Goal: Task Accomplishment & Management: Use online tool/utility

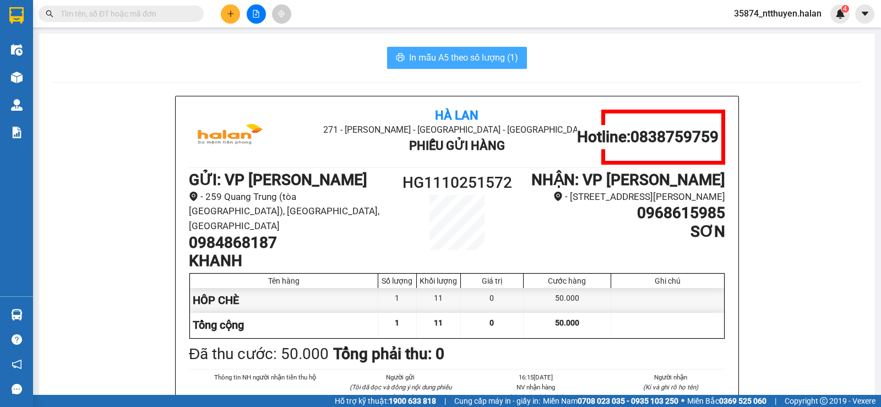
click at [424, 55] on span "In mẫu A5 theo số lượng (1)" at bounding box center [463, 58] width 109 height 14
click at [142, 14] on input "text" at bounding box center [126, 14] width 130 height 12
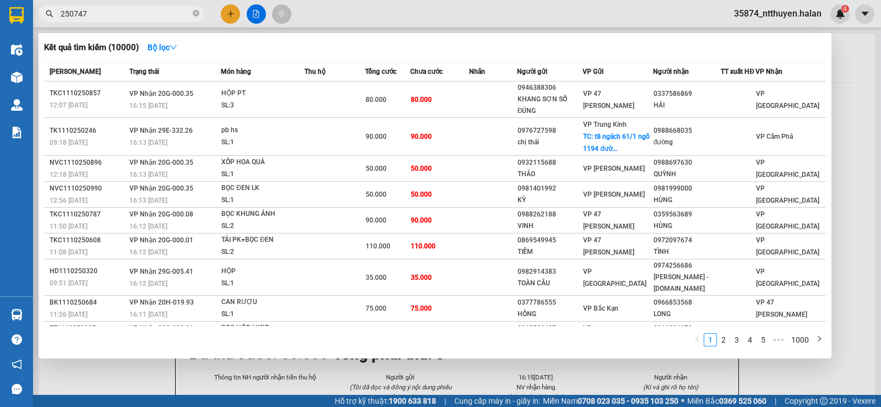
type input "250747"
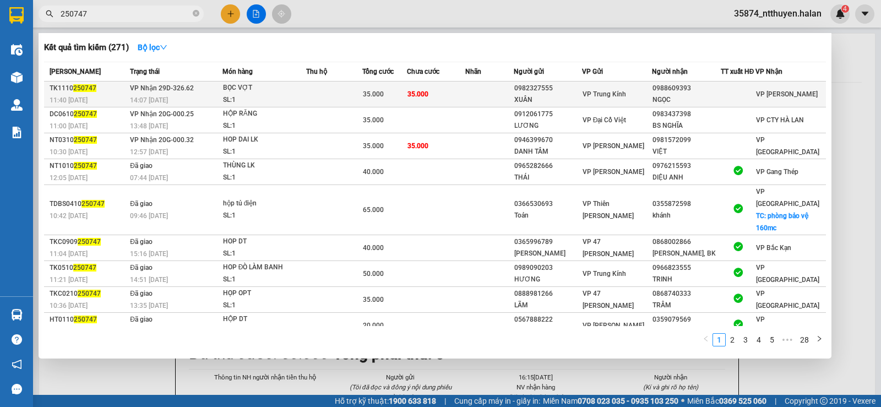
click at [167, 86] on span "VP Nhận 29D-326.62" at bounding box center [162, 88] width 64 height 8
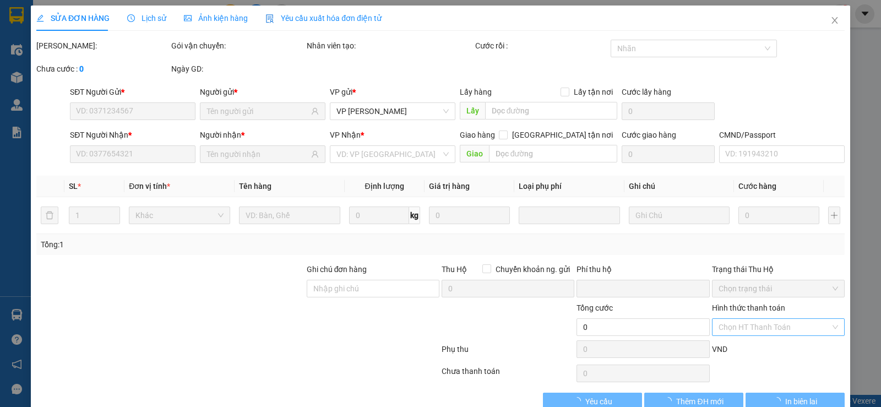
type input "0982327555"
type input "XUÂN"
type input "0988609393"
type input "NGỌC"
type input "15082024"
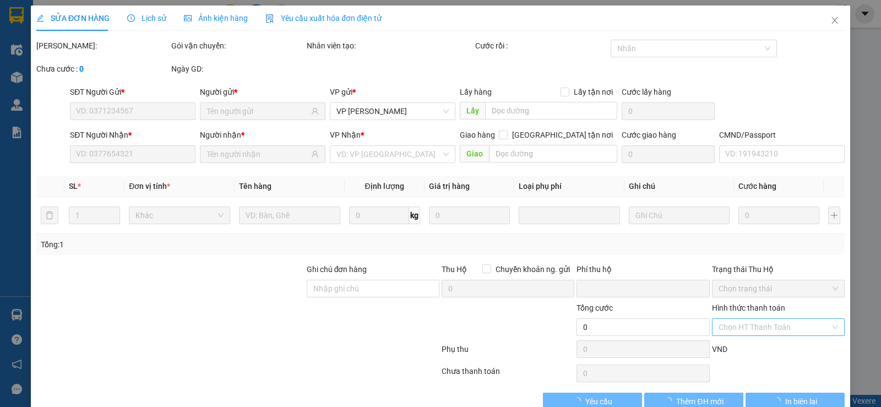
type input "0"
type input "35.000"
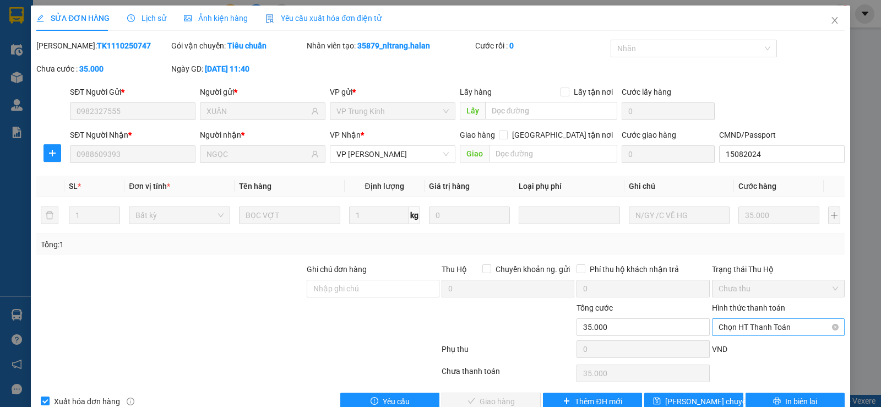
click at [731, 326] on span "Chọn HT Thanh Toán" at bounding box center [779, 327] width 120 height 17
click at [735, 233] on div "Tại văn phòng" at bounding box center [771, 235] width 118 height 12
type input "0"
click at [497, 397] on span "Giao hàng" at bounding box center [497, 401] width 35 height 12
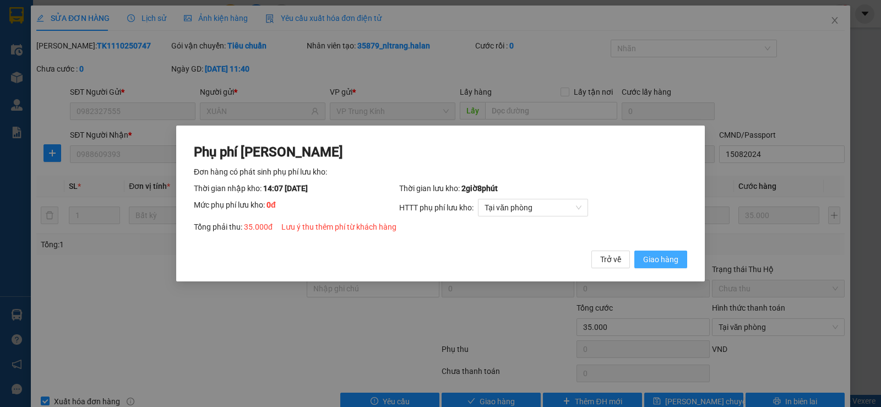
click at [659, 256] on span "Giao hàng" at bounding box center [660, 259] width 35 height 12
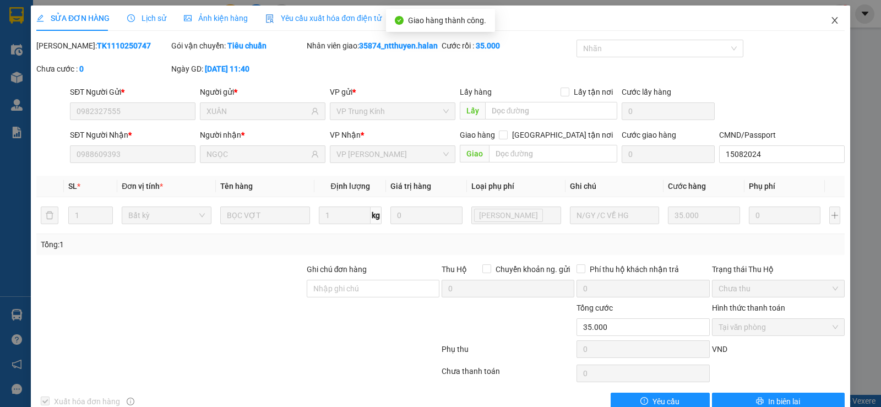
click at [831, 23] on icon "close" at bounding box center [835, 20] width 9 height 9
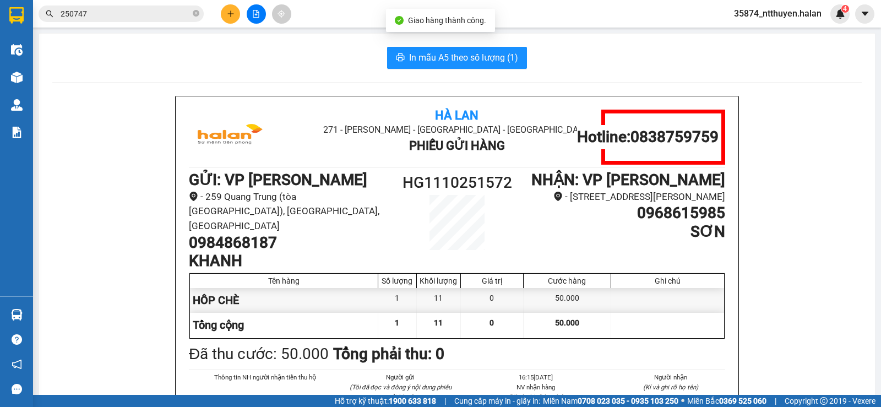
click at [157, 13] on input "250747" at bounding box center [126, 14] width 130 height 12
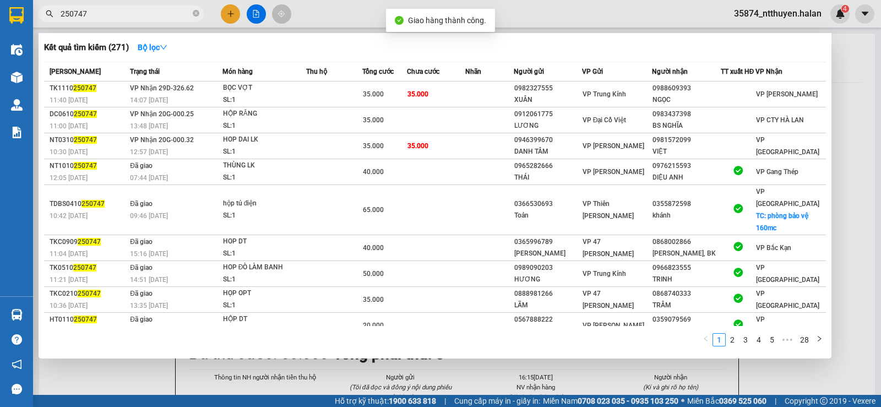
click at [157, 13] on input "250747" at bounding box center [126, 14] width 130 height 12
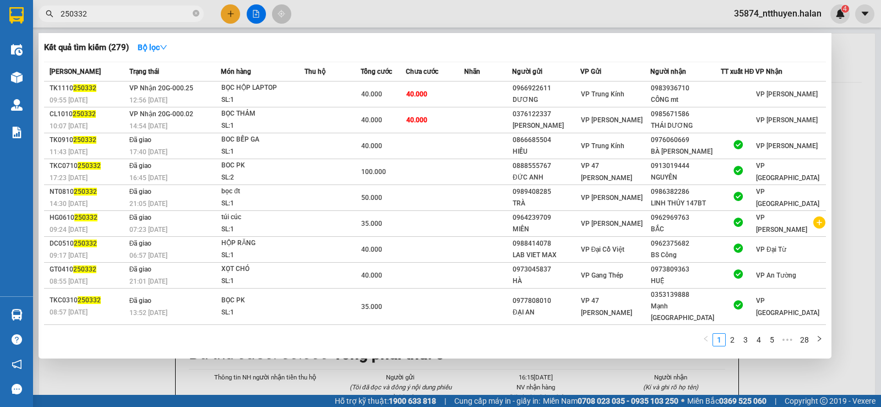
click at [98, 15] on input "250332" at bounding box center [126, 14] width 130 height 12
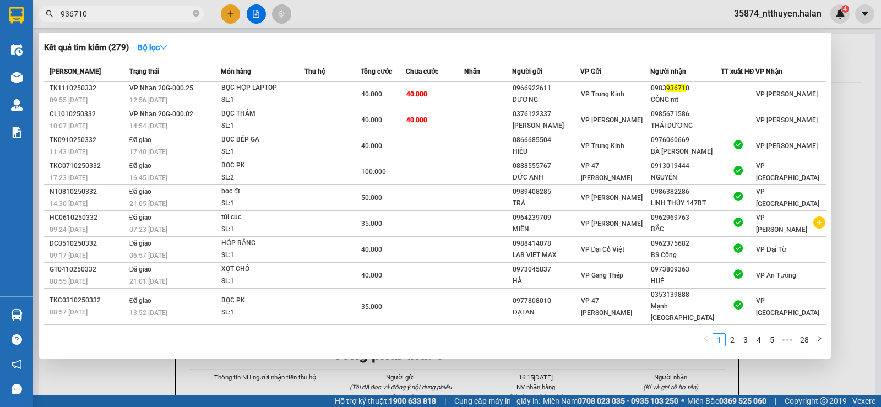
type input "936710"
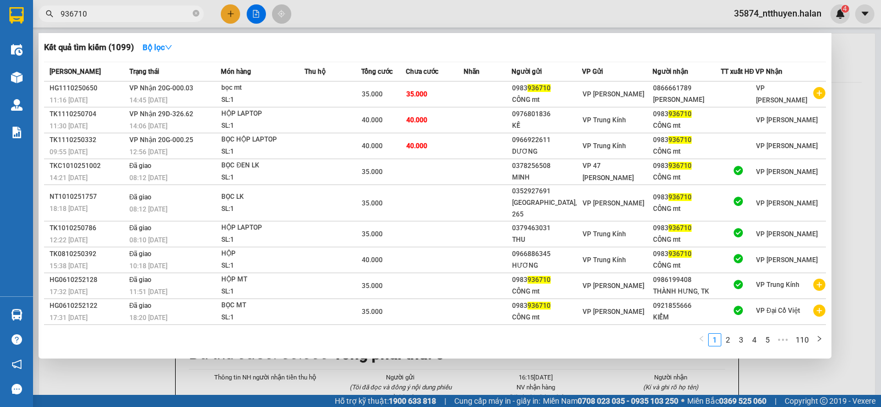
click at [232, 9] on div at bounding box center [440, 203] width 881 height 407
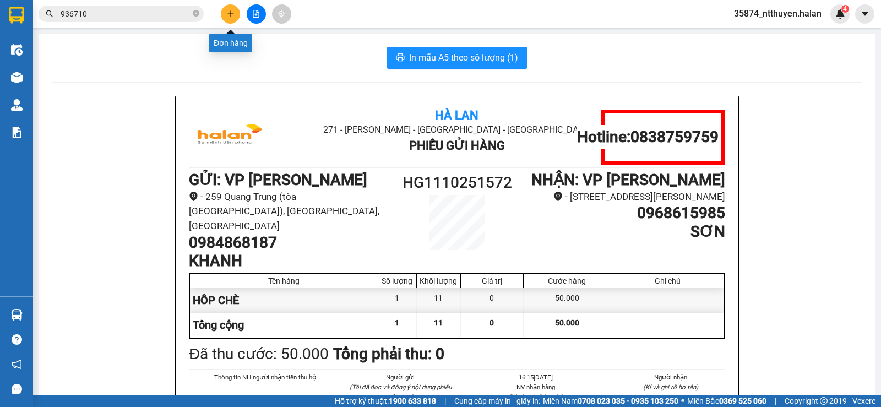
click at [231, 13] on icon "plus" at bounding box center [231, 14] width 8 height 8
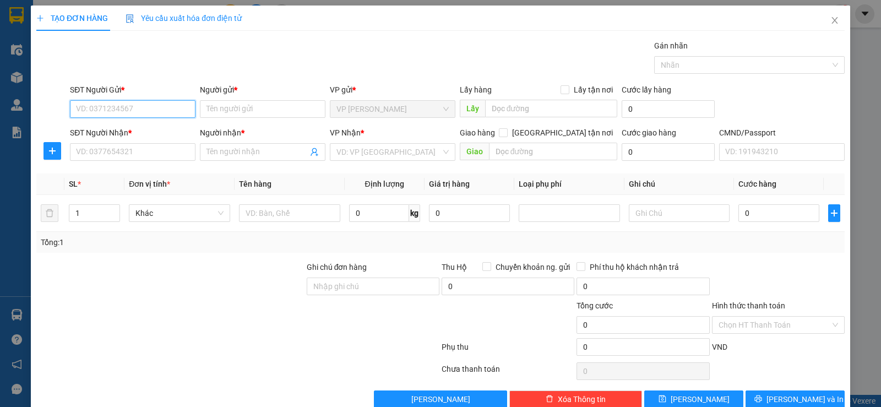
click at [134, 102] on input "SĐT Người Gửi *" at bounding box center [133, 109] width 126 height 18
type input "0365316255"
click at [154, 132] on div "0365316255 - AN CHÈ" at bounding box center [131, 131] width 111 height 12
type input "AN CHÈ"
type input "0365316255"
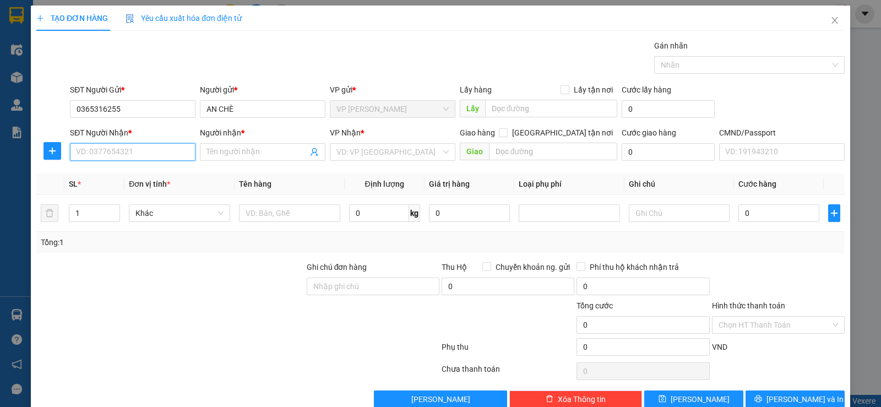
click at [153, 151] on input "SĐT Người Nhận *" at bounding box center [133, 152] width 126 height 18
type input "0942707017"
click at [127, 173] on div "0942707017 - THUÝ" at bounding box center [131, 174] width 111 height 12
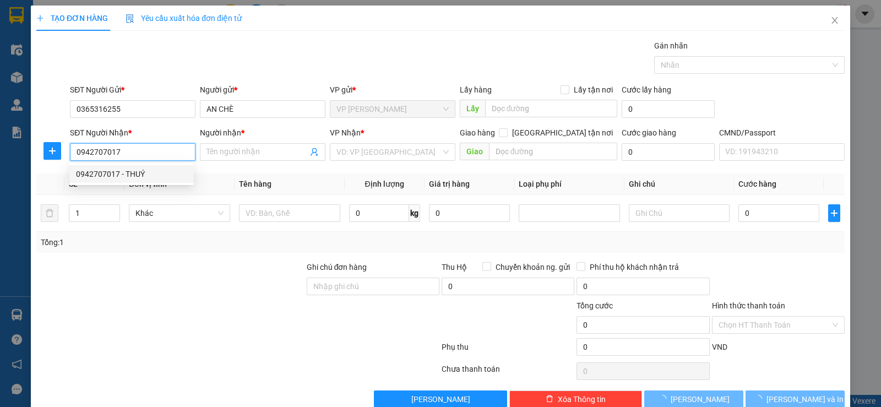
type input "THUÝ"
checkbox input "true"
type input "298 /77/25/4 Đ. [PERSON_NAME], [PERSON_NAME], [PERSON_NAME], [GEOGRAPHIC_DATA],…"
type input "55.000"
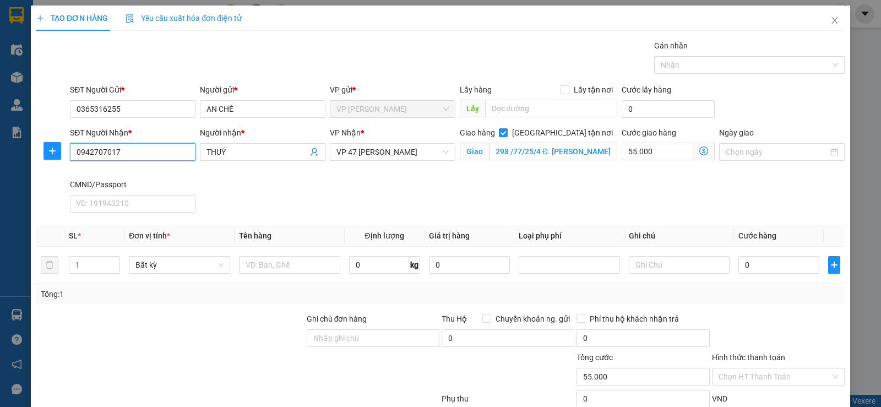
type input "0942707017"
click at [700, 154] on icon "dollar-circle" at bounding box center [704, 151] width 9 height 9
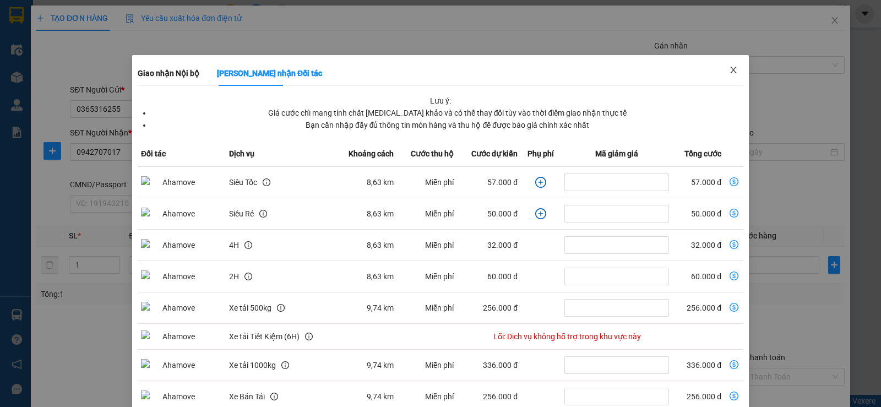
click at [730, 70] on icon "close" at bounding box center [733, 70] width 9 height 9
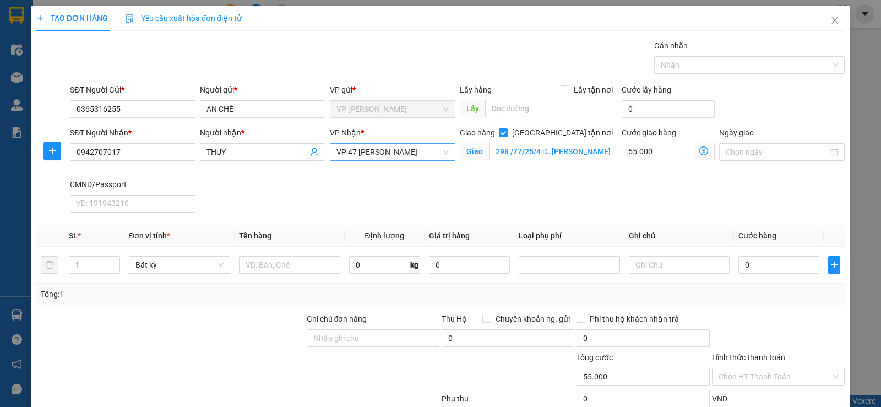
click at [371, 156] on span "VP 47 [PERSON_NAME]" at bounding box center [393, 152] width 112 height 17
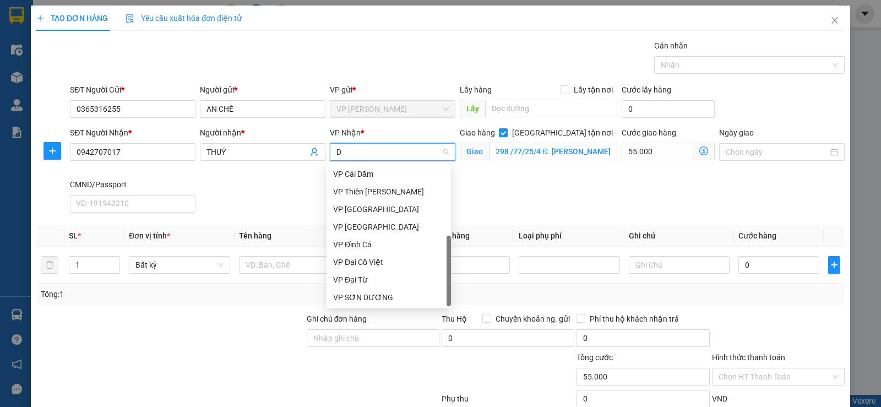
scroll to position [35, 0]
type input "DC"
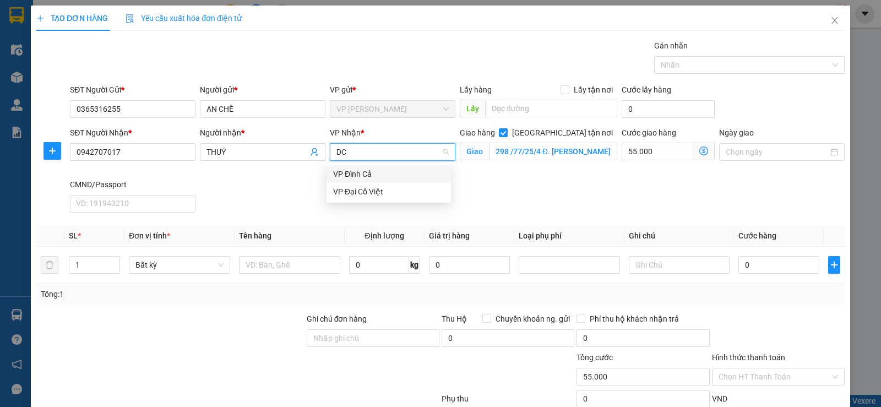
scroll to position [0, 0]
drag, startPoint x: 370, startPoint y: 193, endPoint x: 345, endPoint y: 186, distance: 25.8
click at [369, 193] on div "VP Đại Cồ Việt" at bounding box center [388, 192] width 111 height 12
click at [700, 151] on icon "dollar-circle" at bounding box center [704, 151] width 9 height 9
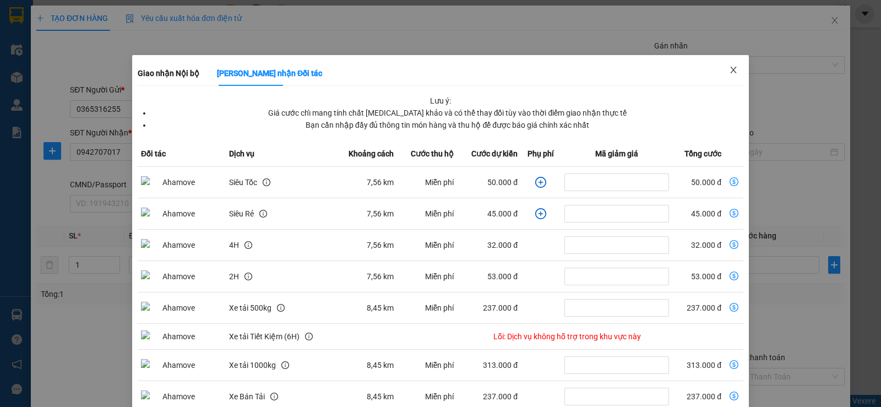
drag, startPoint x: 721, startPoint y: 67, endPoint x: 687, endPoint y: 78, distance: 35.7
click at [721, 67] on span "Close" at bounding box center [733, 70] width 31 height 31
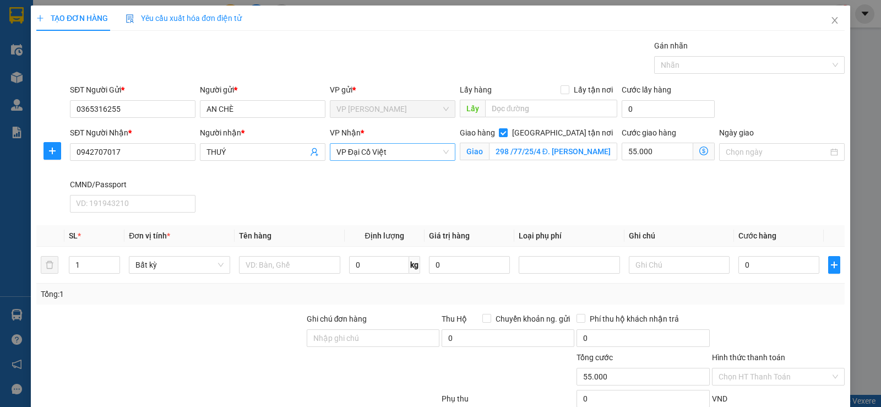
click at [376, 154] on span "VP Đại Cồ Việt" at bounding box center [393, 152] width 112 height 17
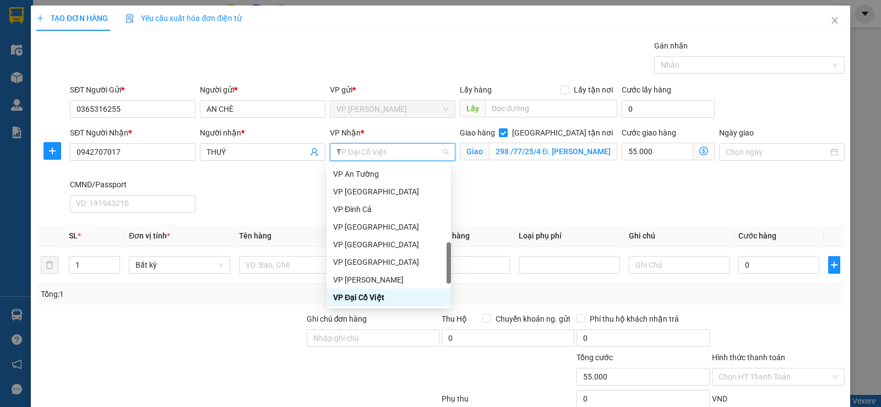
scroll to position [115, 0]
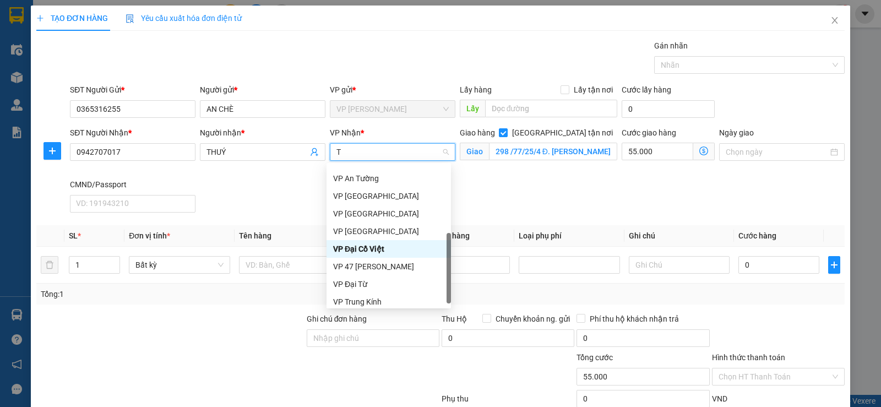
type input "TK"
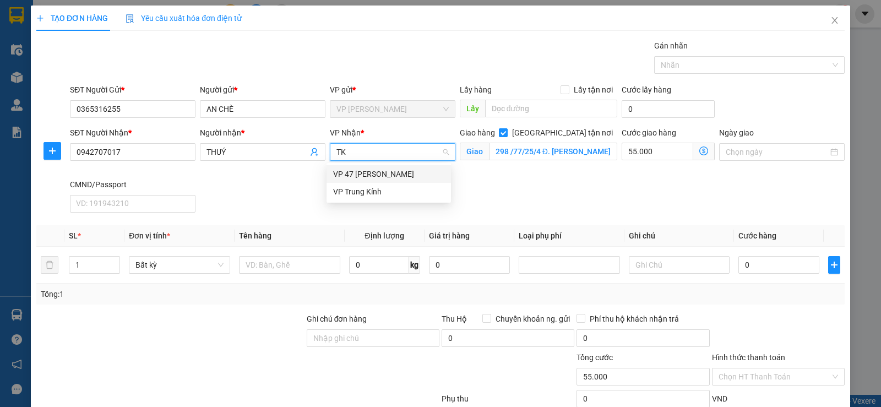
scroll to position [0, 0]
click at [366, 171] on div "VP 47 [PERSON_NAME]" at bounding box center [388, 174] width 111 height 12
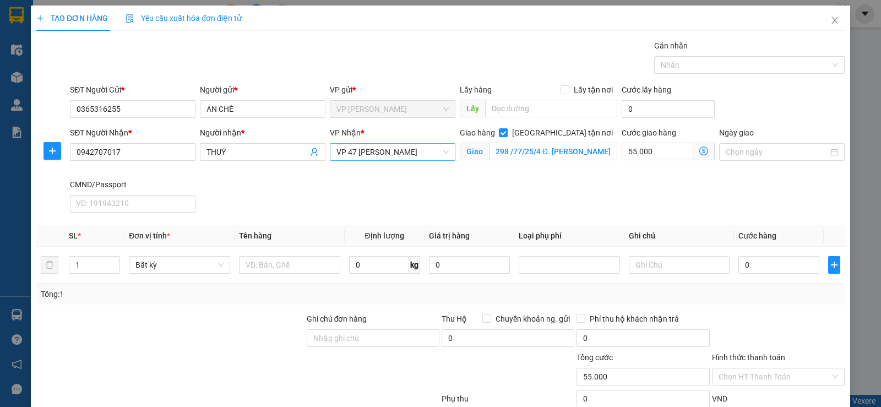
click at [700, 149] on icon "dollar-circle" at bounding box center [704, 151] width 9 height 9
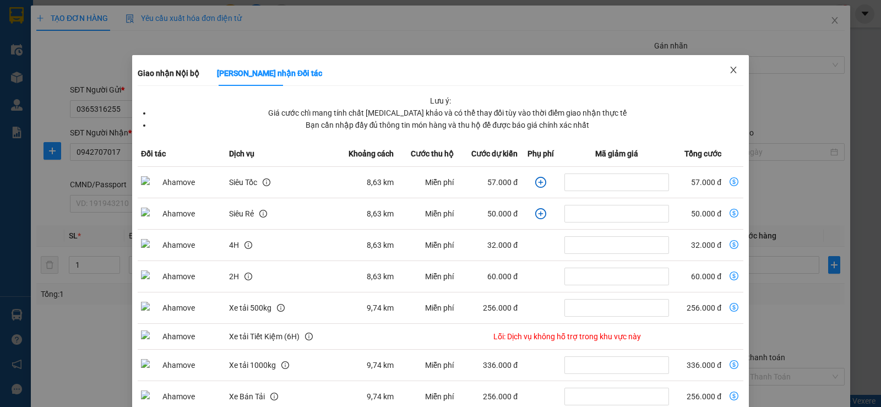
click at [730, 69] on icon "close" at bounding box center [733, 70] width 9 height 9
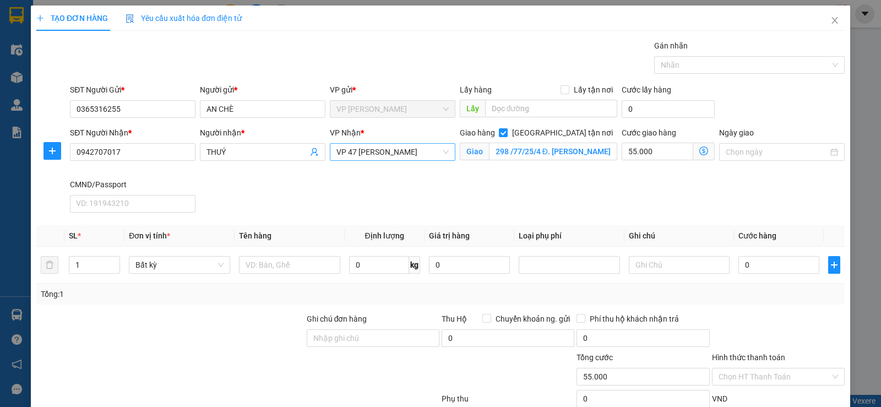
click at [401, 150] on span "VP 47 [PERSON_NAME]" at bounding box center [393, 152] width 112 height 17
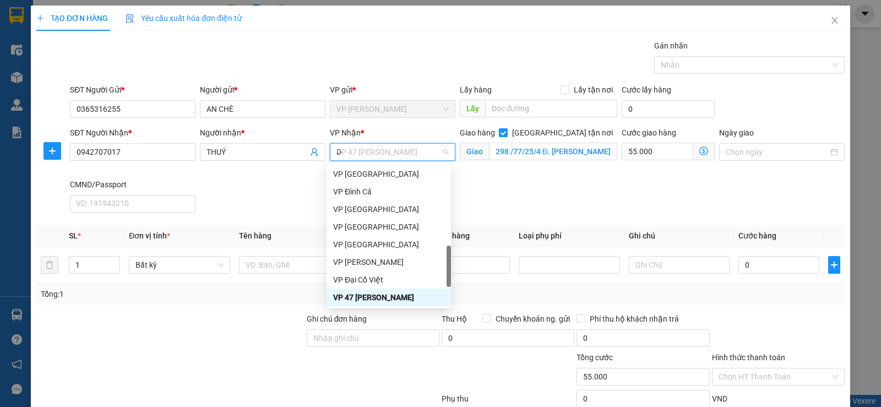
scroll to position [35, 0]
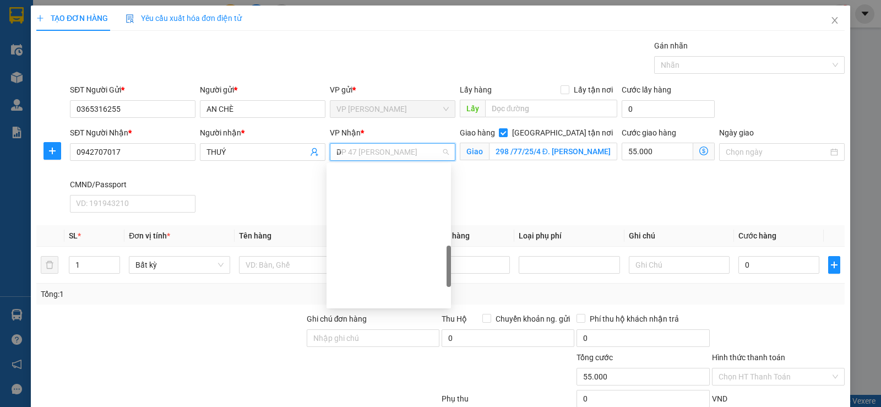
type input "DC"
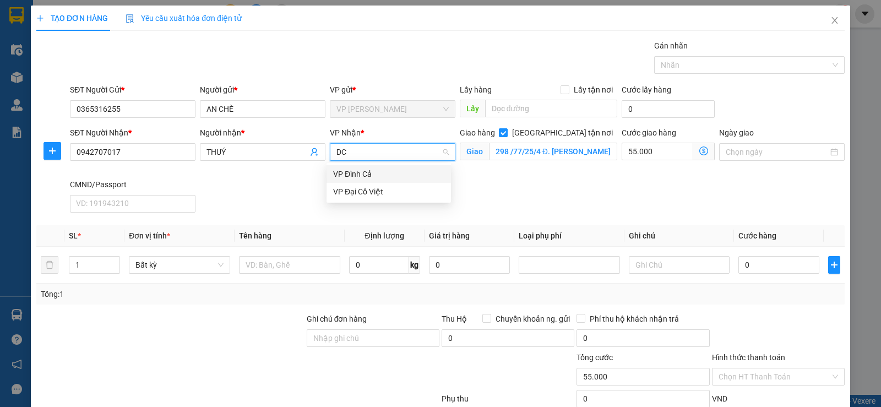
scroll to position [0, 0]
drag, startPoint x: 364, startPoint y: 189, endPoint x: 391, endPoint y: 164, distance: 37.4
click at [364, 190] on div "VP Đại Cồ Việt" at bounding box center [388, 192] width 111 height 12
click at [700, 151] on icon "dollar-circle" at bounding box center [704, 151] width 9 height 9
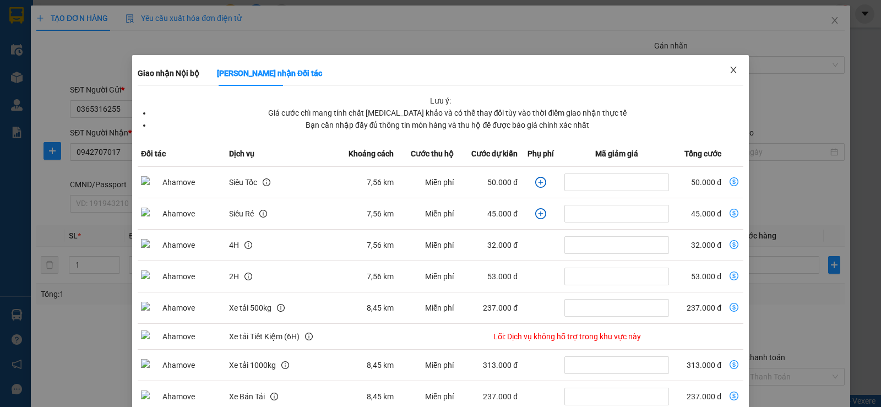
click at [729, 67] on icon "close" at bounding box center [733, 70] width 9 height 9
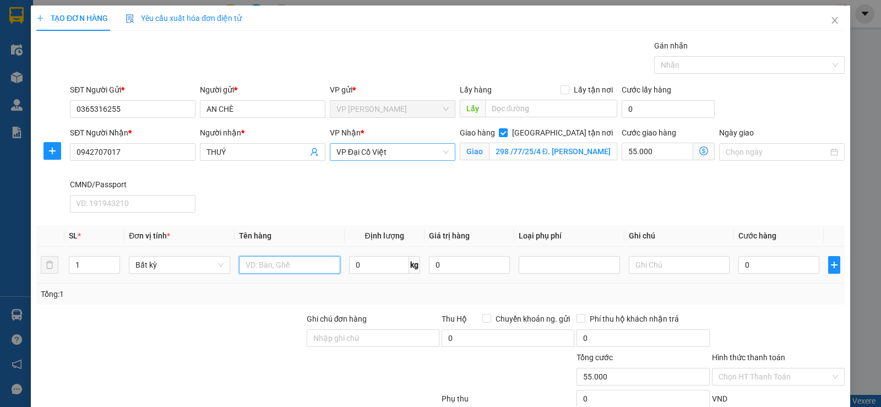
drag, startPoint x: 252, startPoint y: 262, endPoint x: 256, endPoint y: 257, distance: 6.3
click at [254, 258] on input "text" at bounding box center [289, 265] width 101 height 18
type input "HỘP CHÈ"
click at [372, 269] on input "0" at bounding box center [379, 265] width 60 height 18
type input "3.8"
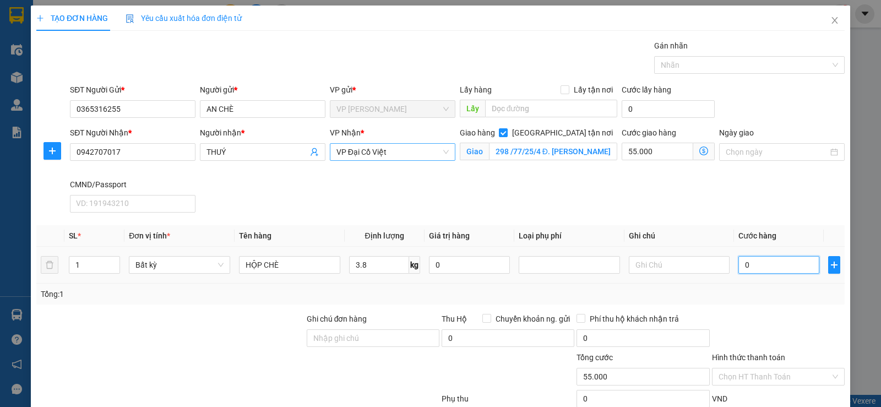
click at [763, 270] on input "0" at bounding box center [779, 265] width 81 height 18
click at [760, 305] on div "Transit Pickup Surcharge Ids Transit Deliver Surcharge Ids Transit Deliver Surc…" at bounding box center [440, 250] width 809 height 420
type input "40.000"
type input "95.000"
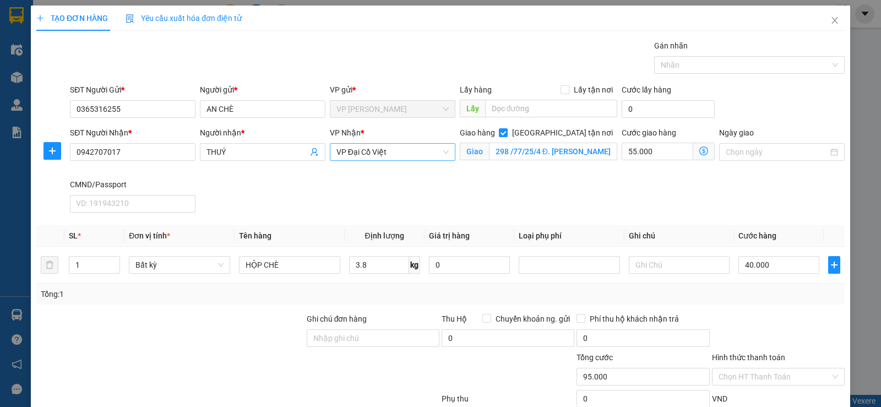
click at [700, 151] on icon "dollar-circle" at bounding box center [704, 151] width 9 height 9
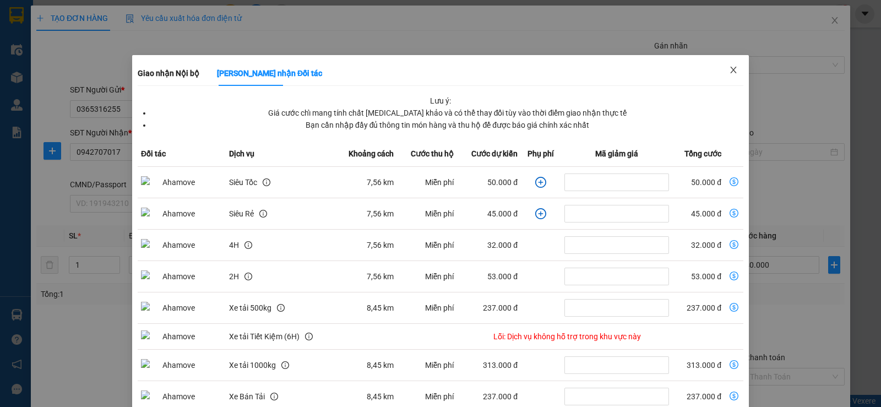
click at [731, 69] on icon "close" at bounding box center [733, 70] width 9 height 9
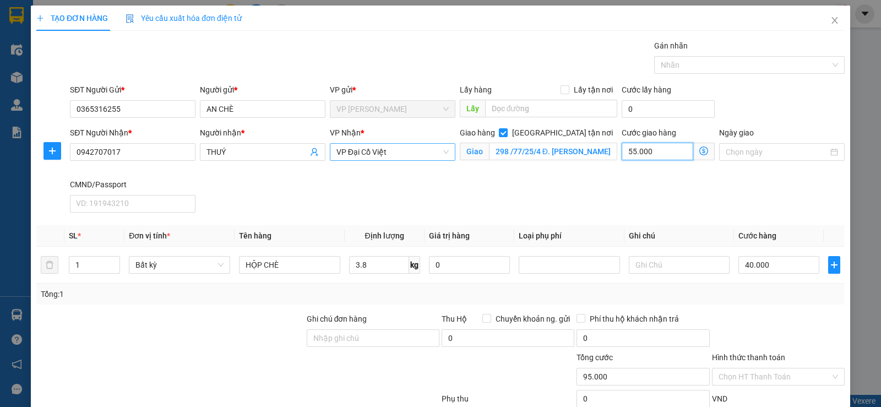
click at [653, 144] on input "55.000" at bounding box center [658, 152] width 72 height 18
type input "40.006"
type input "6"
type input "40.060"
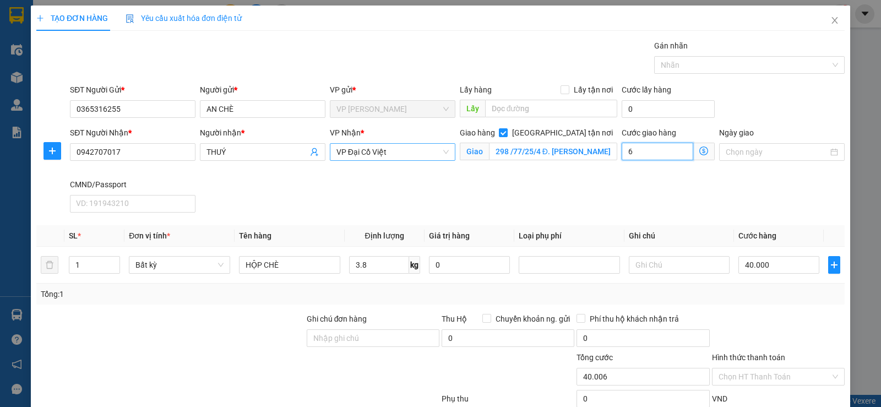
type input "40.060"
type input "60.000"
type input "100.000"
click at [745, 299] on div "Tổng: 1" at bounding box center [441, 294] width 800 height 12
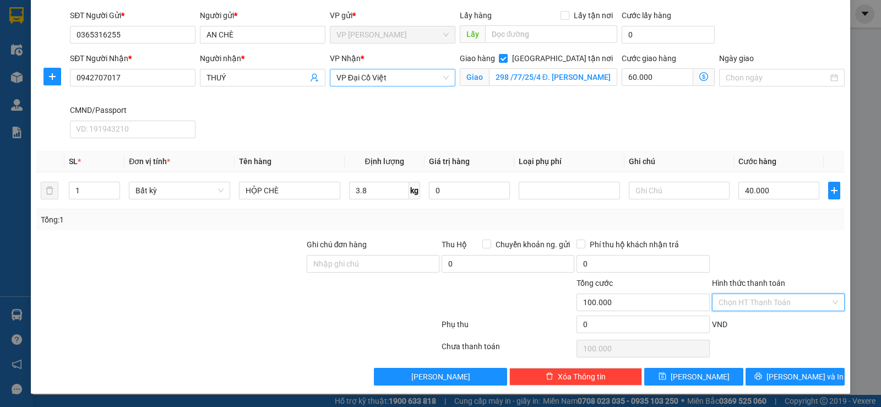
click at [734, 300] on input "Hình thức thanh toán" at bounding box center [775, 302] width 112 height 17
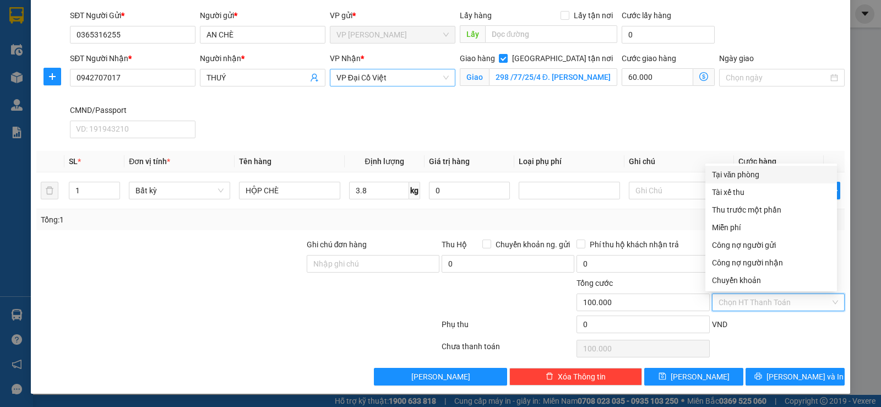
click at [735, 171] on div "Tại văn phòng" at bounding box center [771, 175] width 118 height 12
type input "0"
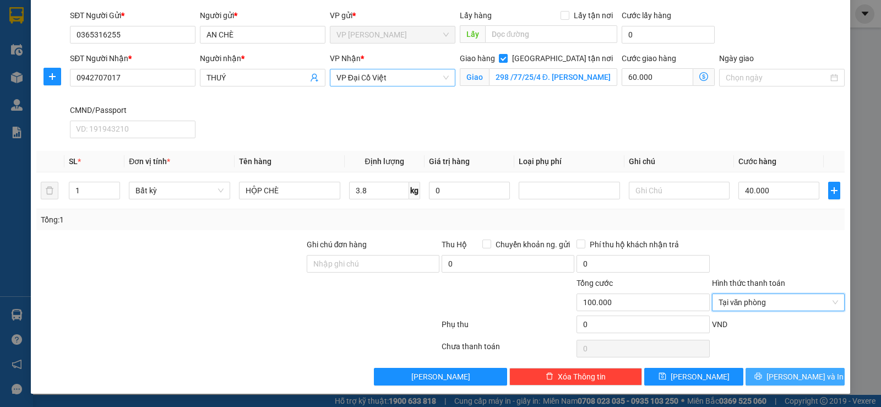
click at [773, 372] on button "[PERSON_NAME] và In" at bounding box center [795, 377] width 99 height 18
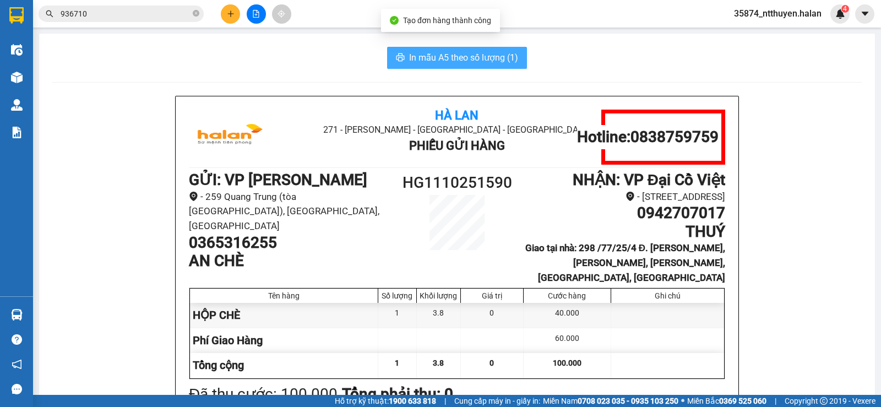
click at [443, 57] on span "In mẫu A5 theo số lượng (1)" at bounding box center [463, 58] width 109 height 14
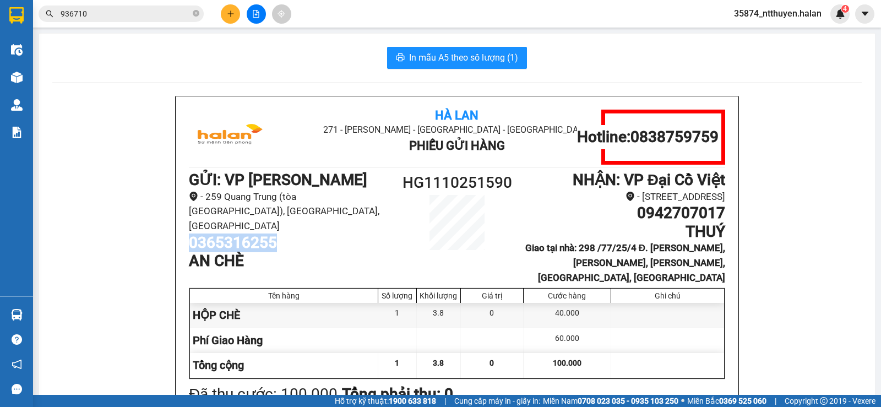
drag, startPoint x: 278, startPoint y: 227, endPoint x: 186, endPoint y: 231, distance: 91.5
click at [189, 234] on h1 "0365316255" at bounding box center [289, 243] width 201 height 19
copy h1 "0365316255"
click at [230, 12] on icon "plus" at bounding box center [231, 14] width 8 height 8
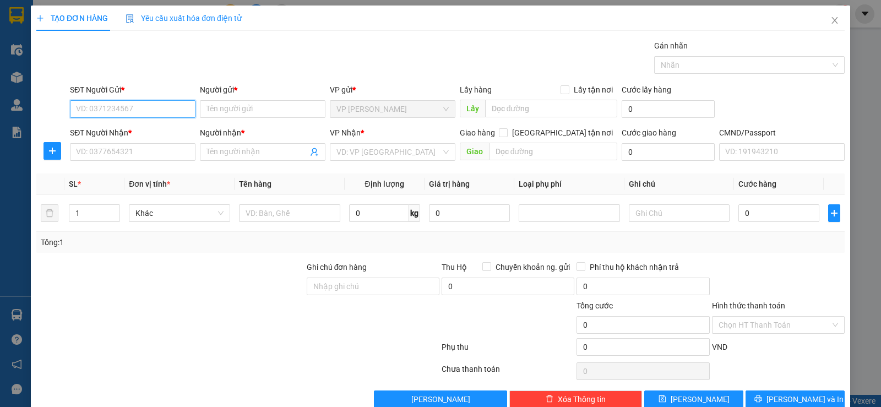
click at [165, 101] on input "SĐT Người Gửi *" at bounding box center [133, 109] width 126 height 18
paste input "0365316255"
type input "0365316255"
click at [150, 126] on div "0365316255 - AN CHÈ" at bounding box center [131, 131] width 111 height 12
type input "AN CHÈ"
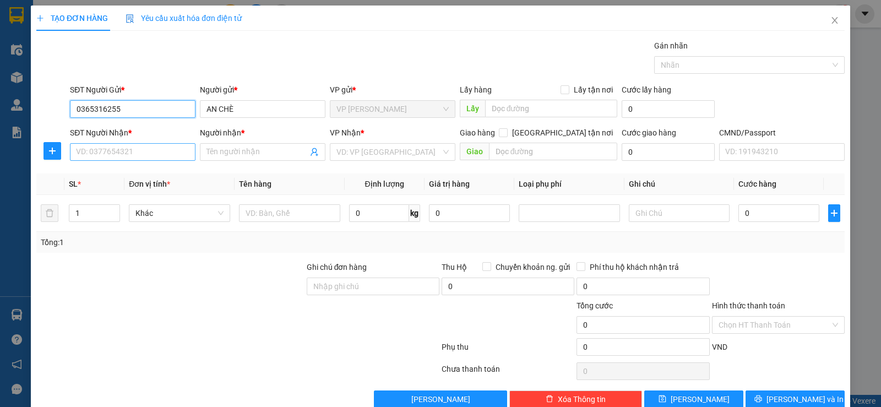
type input "0365316255"
click at [148, 153] on input "SĐT Người Nhận *" at bounding box center [133, 152] width 126 height 18
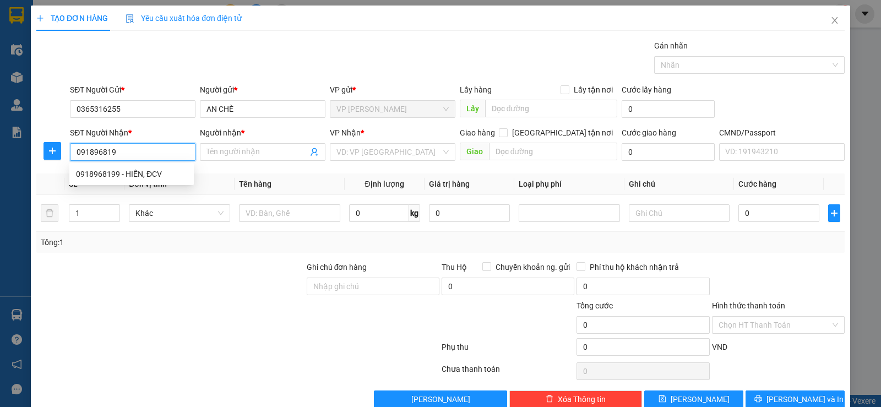
type input "0918968199"
drag, startPoint x: 155, startPoint y: 169, endPoint x: 155, endPoint y: 158, distance: 10.5
click at [154, 165] on div "0918968199 0918968199 - HIỀN, ĐCV" at bounding box center [131, 174] width 124 height 22
click at [144, 178] on div "0918968199 - HIỀN, ĐCV" at bounding box center [131, 174] width 111 height 12
type input "HIỀN, ĐCV"
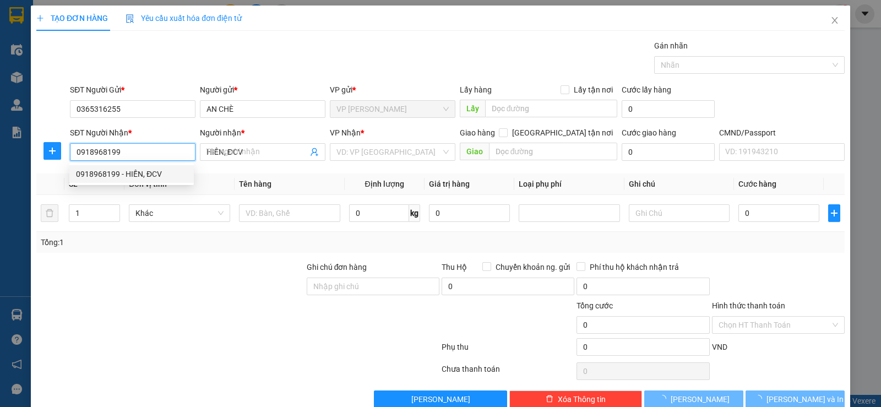
checkbox input "true"
type input "44B P. [PERSON_NAME], [GEOGRAPHIC_DATA], [GEOGRAPHIC_DATA], [GEOGRAPHIC_DATA], …"
type input "35.000"
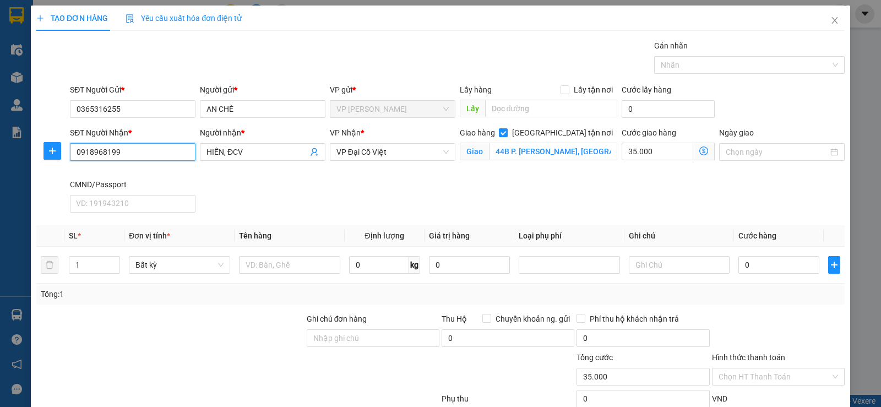
type input "0918968199"
click at [700, 149] on icon "dollar-circle" at bounding box center [704, 151] width 9 height 9
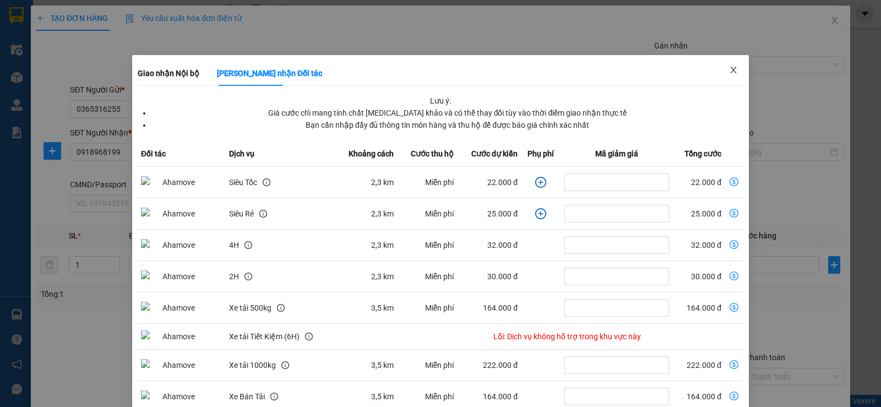
click at [729, 69] on icon "close" at bounding box center [733, 70] width 9 height 9
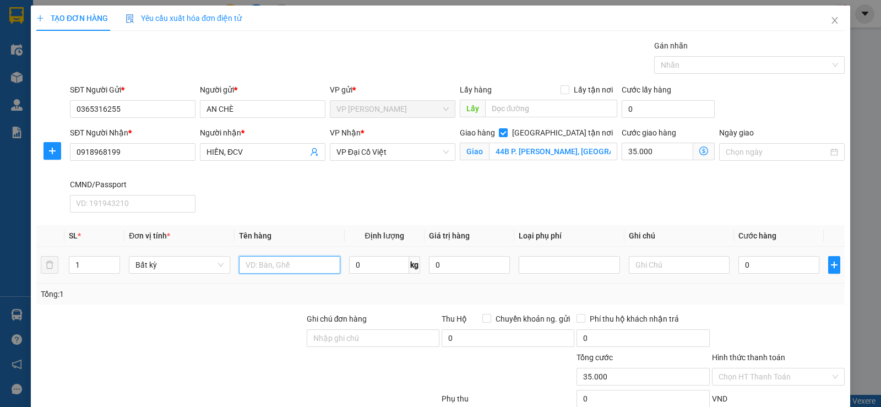
drag, startPoint x: 262, startPoint y: 273, endPoint x: 265, endPoint y: 255, distance: 18.0
click at [263, 270] on input "text" at bounding box center [289, 265] width 101 height 18
type input "HỘP CHÈ"
click at [700, 151] on icon "dollar-circle" at bounding box center [704, 151] width 9 height 9
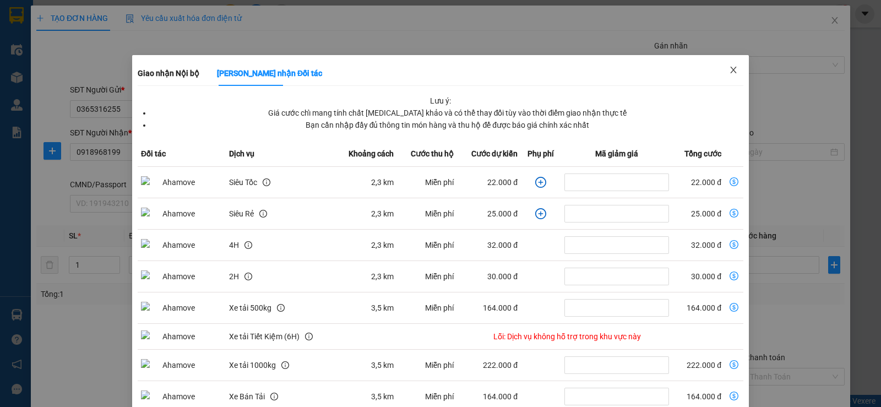
click at [730, 69] on icon "close" at bounding box center [733, 70] width 6 height 7
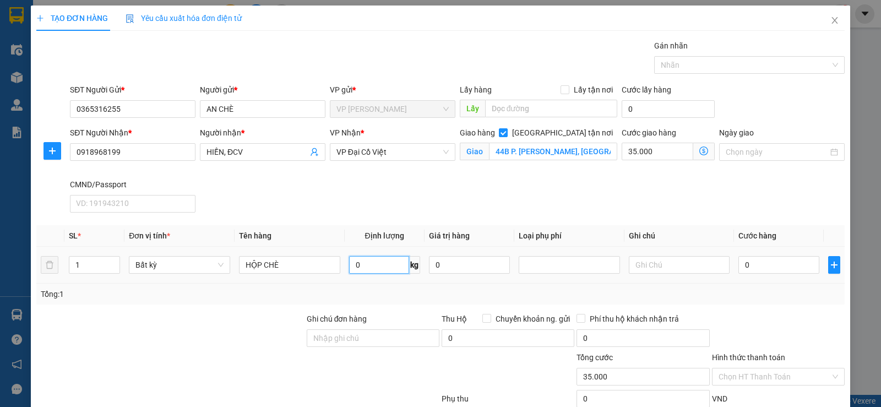
click at [362, 272] on input "0" at bounding box center [379, 265] width 60 height 18
type input "1"
type input "35.000"
type input "70.000"
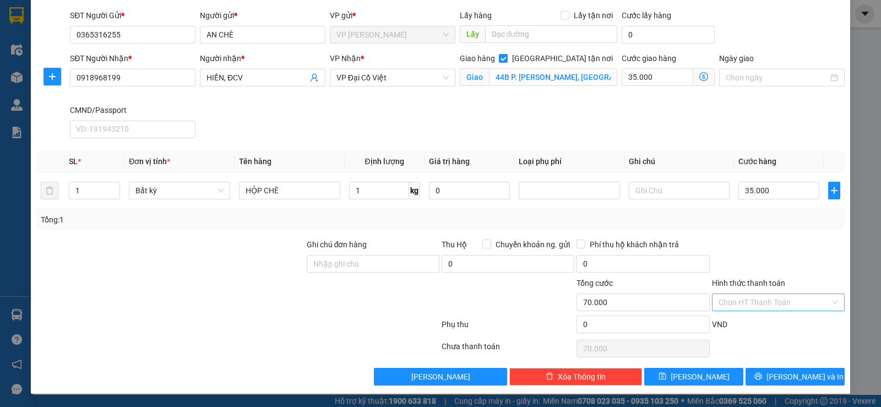
click at [754, 301] on input "Hình thức thanh toán" at bounding box center [775, 302] width 112 height 17
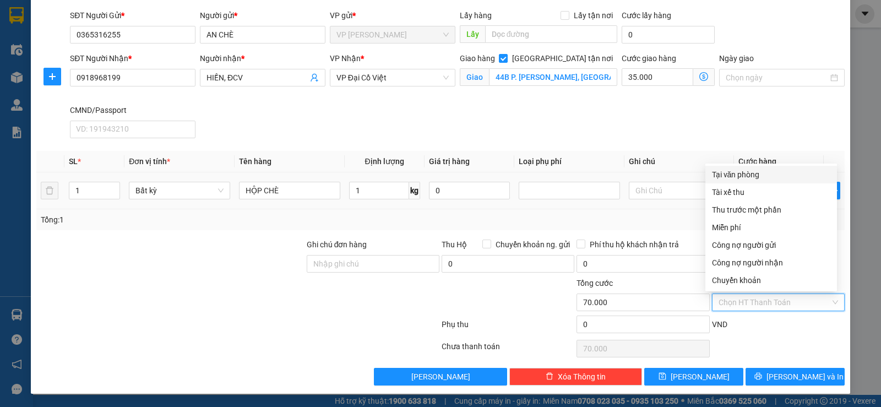
click at [730, 175] on div "Tại văn phòng" at bounding box center [771, 175] width 118 height 12
type input "0"
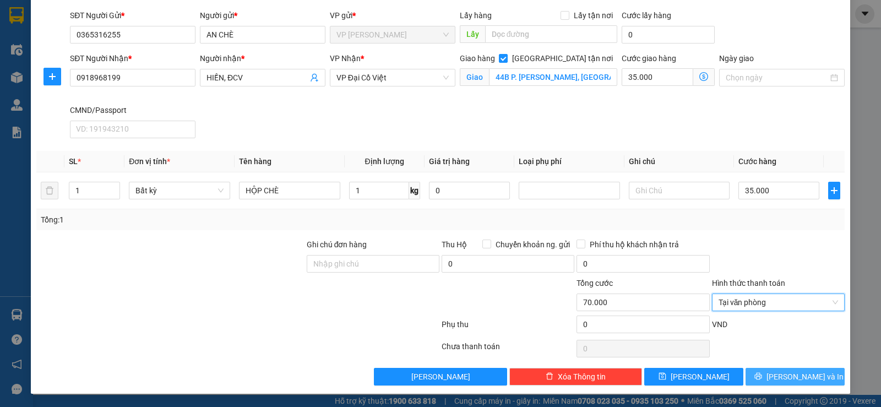
click at [762, 378] on icon "printer" at bounding box center [758, 376] width 7 height 7
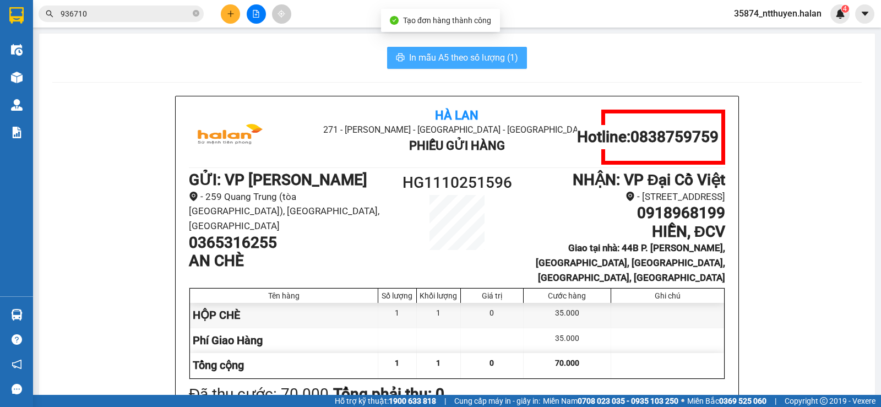
click at [445, 60] on span "In mẫu A5 theo số lượng (1)" at bounding box center [463, 58] width 109 height 14
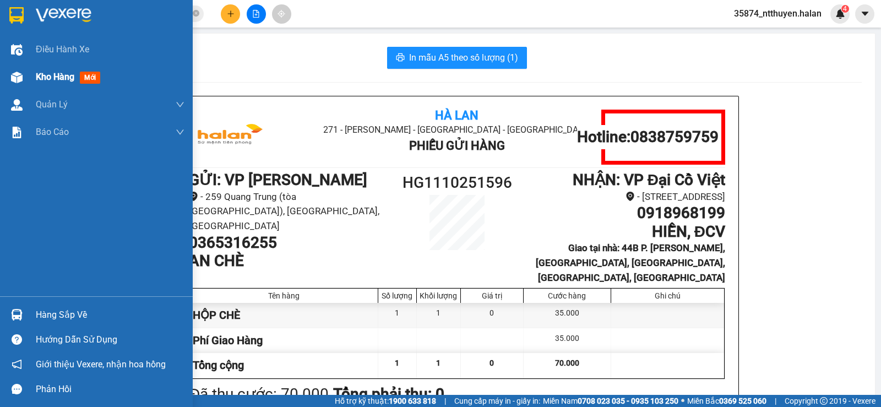
click at [37, 78] on span "Kho hàng" at bounding box center [55, 77] width 39 height 10
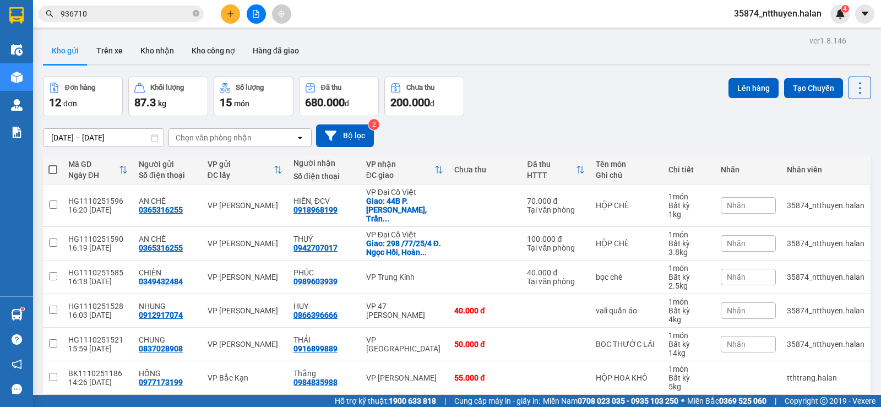
click at [224, 135] on div "Chọn văn phòng nhận" at bounding box center [214, 137] width 76 height 11
type input "BK"
click at [220, 155] on div "VP Bắc Kạn" at bounding box center [240, 161] width 143 height 20
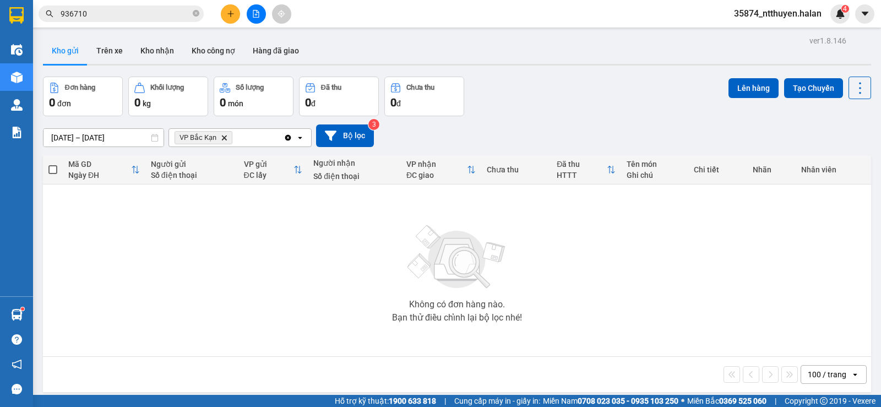
click at [287, 139] on icon "Clear all" at bounding box center [288, 137] width 6 height 6
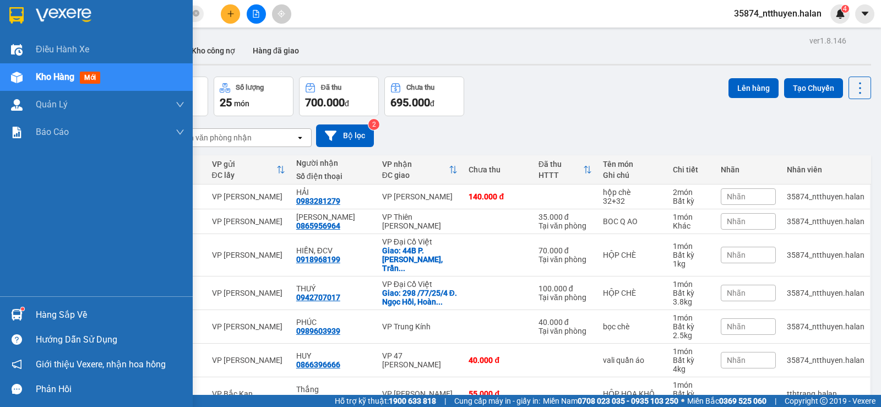
click at [36, 314] on div "Hàng sắp về" at bounding box center [110, 315] width 149 height 17
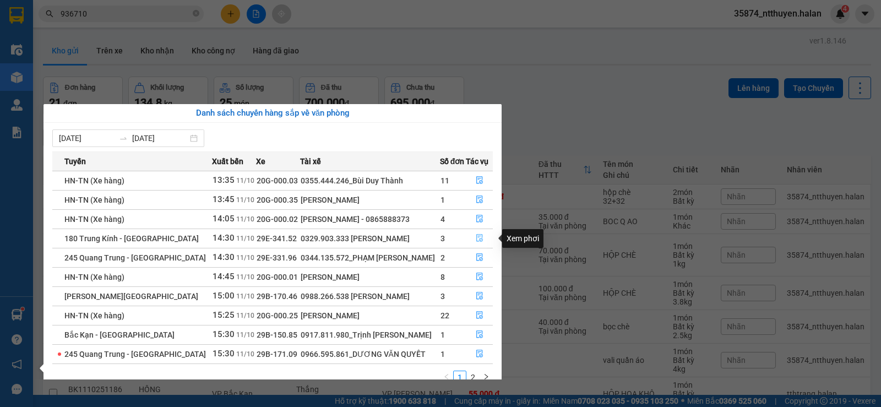
click at [482, 236] on button "button" at bounding box center [480, 239] width 26 height 18
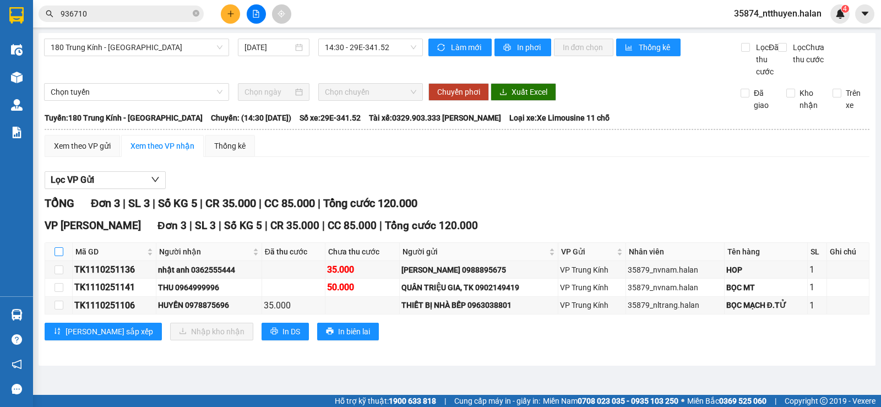
click at [57, 256] on input "checkbox" at bounding box center [59, 251] width 9 height 9
checkbox input "true"
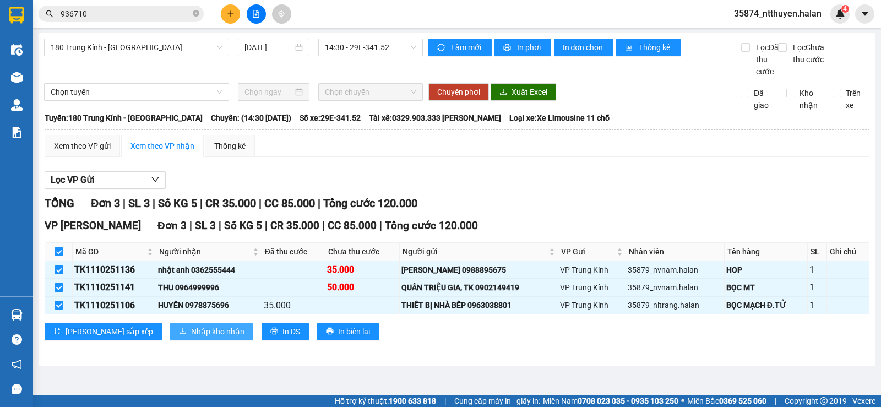
click at [191, 338] on span "Nhập kho nhận" at bounding box center [217, 332] width 53 height 12
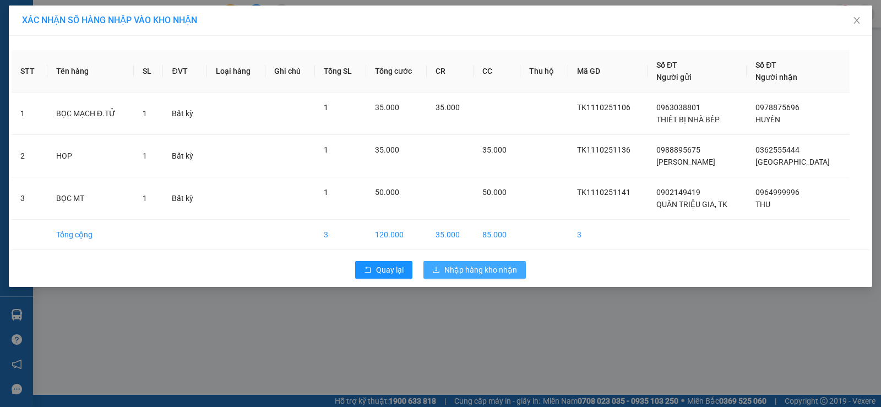
click at [475, 272] on span "Nhập hàng kho nhận" at bounding box center [480, 270] width 73 height 12
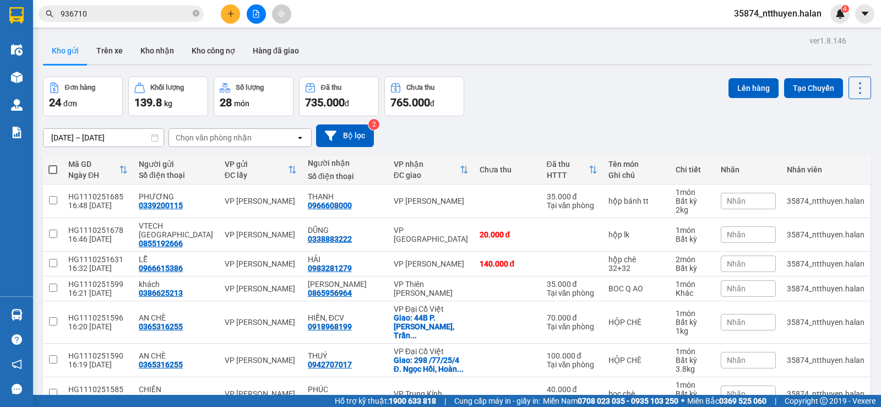
click at [176, 138] on div "Chọn văn phòng nhận" at bounding box center [214, 137] width 76 height 11
type input "DH"
click at [197, 164] on span "VP [GEOGRAPHIC_DATA]" at bounding box center [223, 160] width 92 height 11
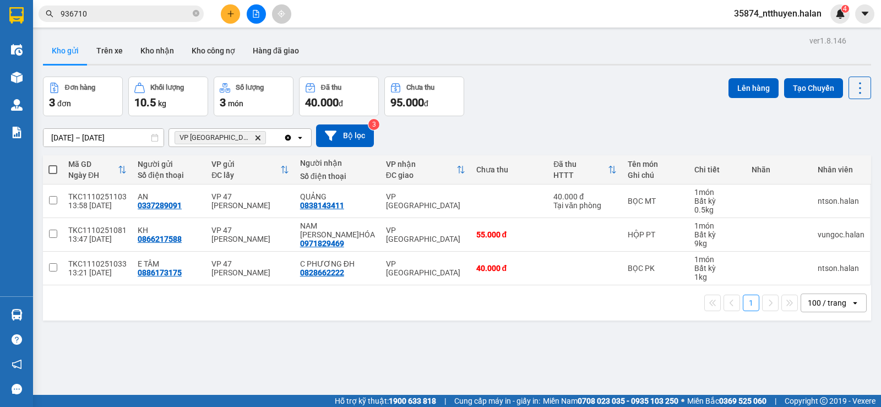
click at [51, 170] on span at bounding box center [52, 169] width 9 height 9
click at [53, 164] on input "checkbox" at bounding box center [53, 164] width 0 height 0
checkbox input "true"
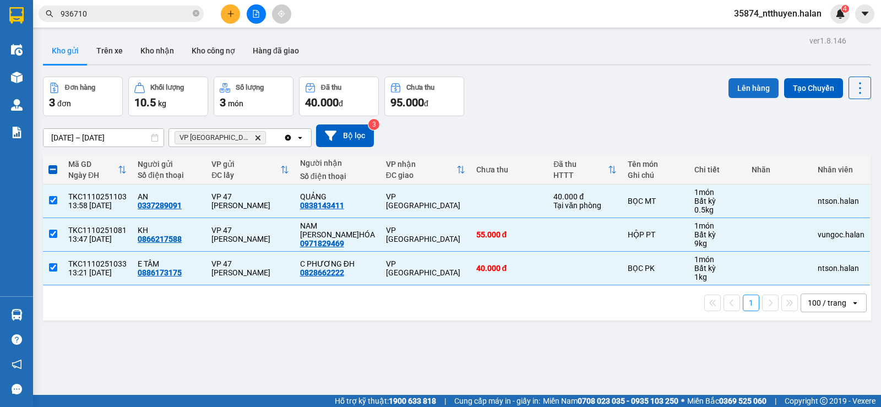
click at [742, 83] on button "Lên hàng" at bounding box center [754, 88] width 50 height 20
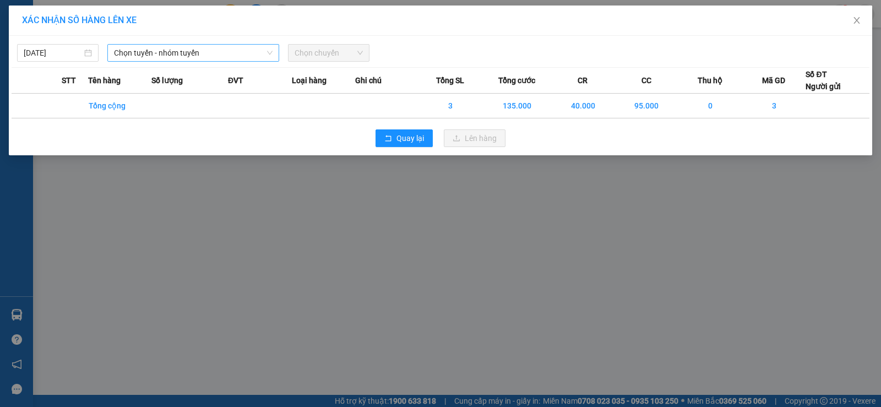
click at [128, 53] on span "Chọn tuyến - nhóm tuyến" at bounding box center [193, 53] width 159 height 17
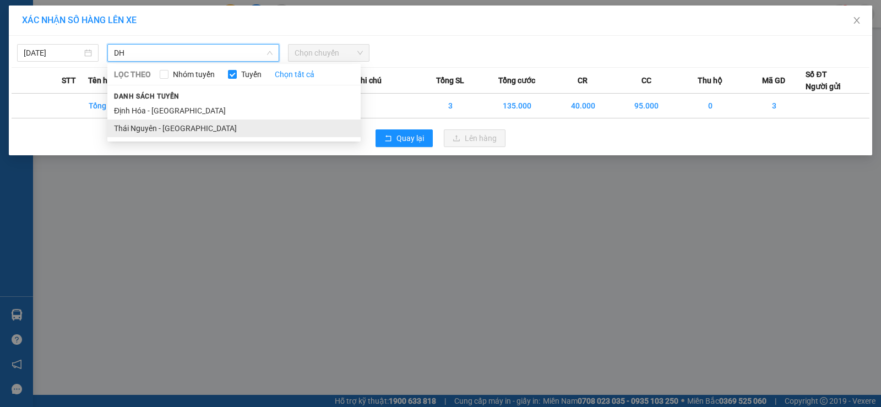
type input "DH"
click at [180, 128] on li "Thái Nguyên - [GEOGRAPHIC_DATA]" at bounding box center [233, 129] width 253 height 18
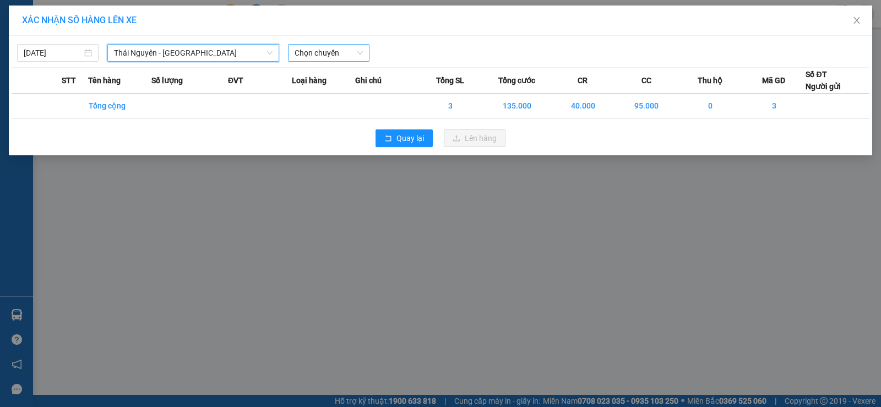
click at [310, 53] on span "Chọn chuyến" at bounding box center [329, 53] width 68 height 17
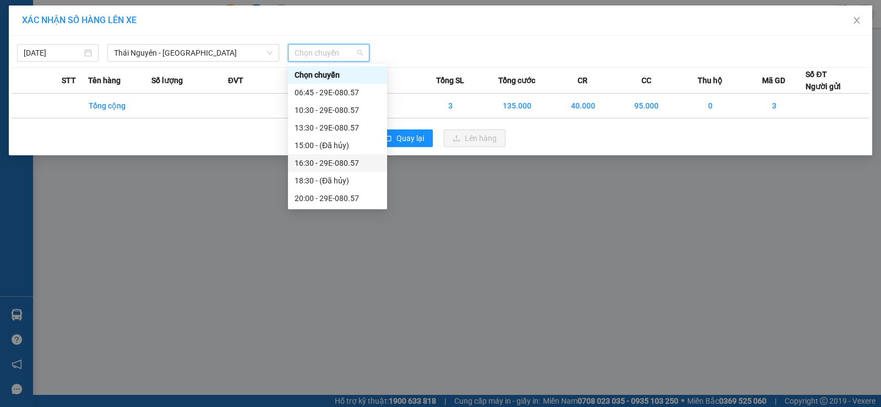
click at [343, 165] on div "16:30 - 29E-080.57" at bounding box center [338, 163] width 86 height 12
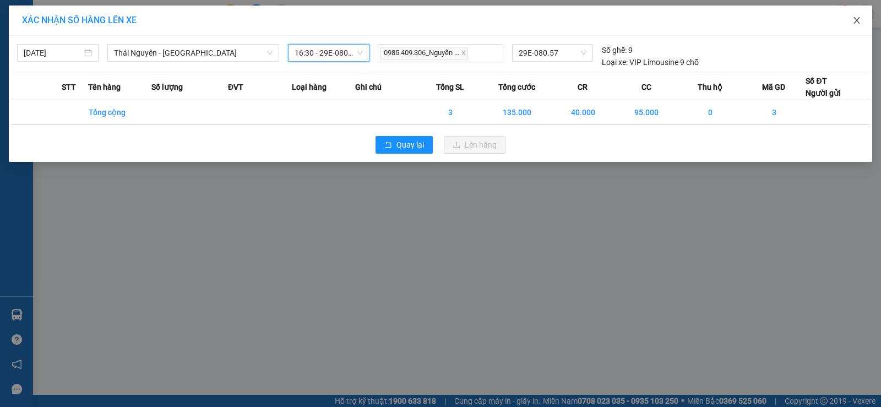
click at [857, 19] on icon "close" at bounding box center [857, 20] width 9 height 9
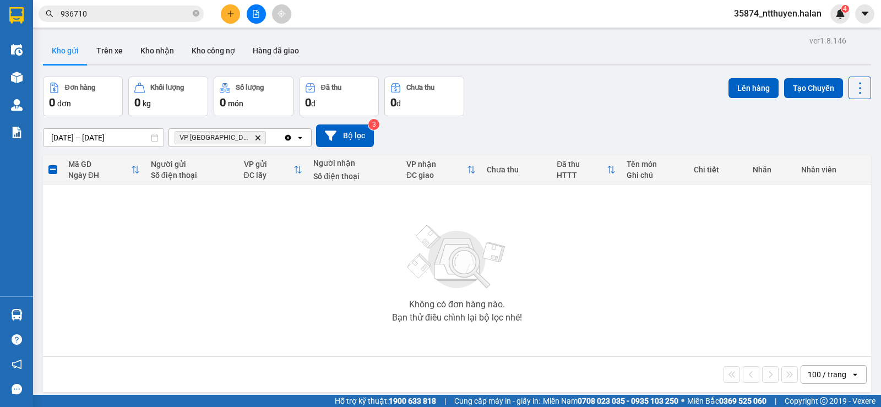
click at [288, 138] on icon "Clear all" at bounding box center [288, 137] width 6 height 6
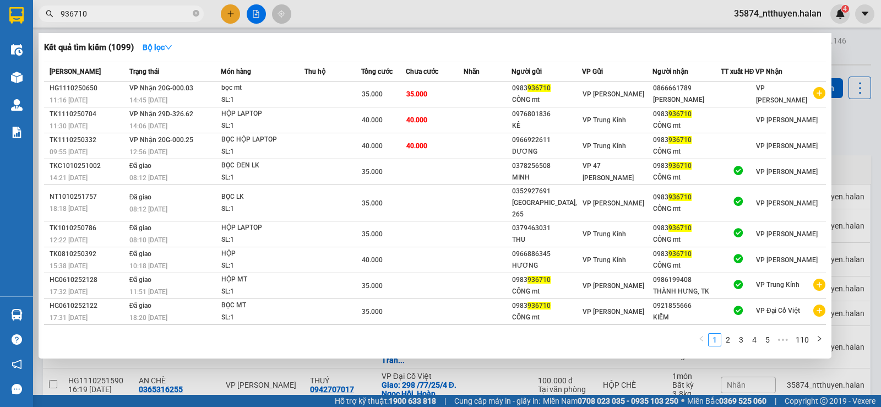
click at [165, 15] on input "936710" at bounding box center [126, 14] width 130 height 12
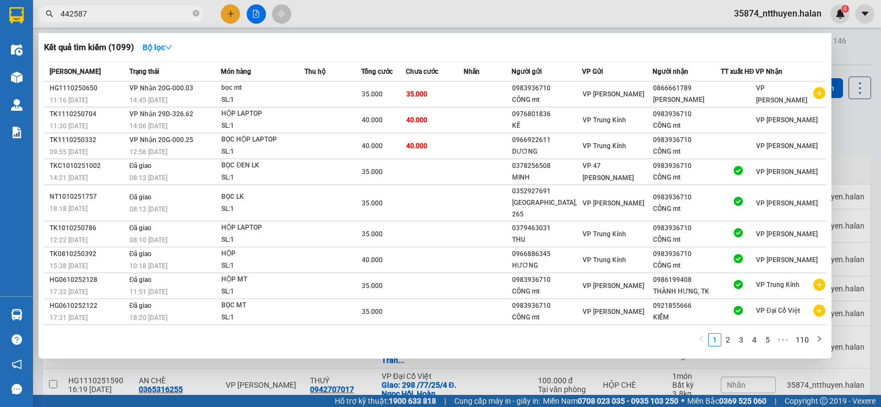
type input "442587"
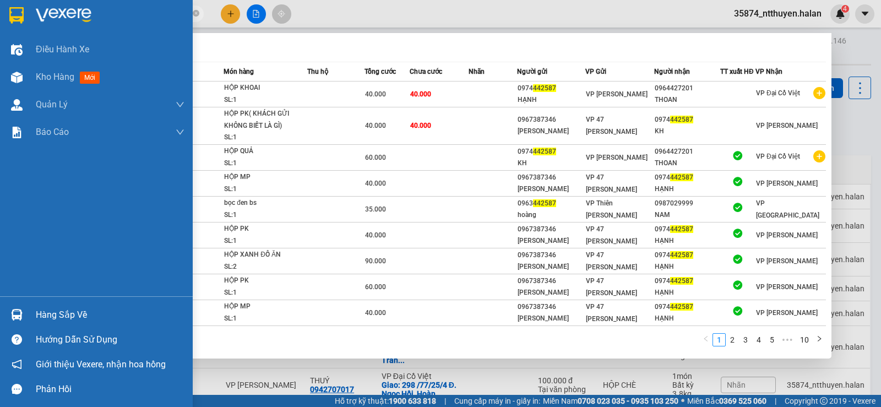
click at [45, 308] on div "Hàng sắp về" at bounding box center [110, 315] width 149 height 17
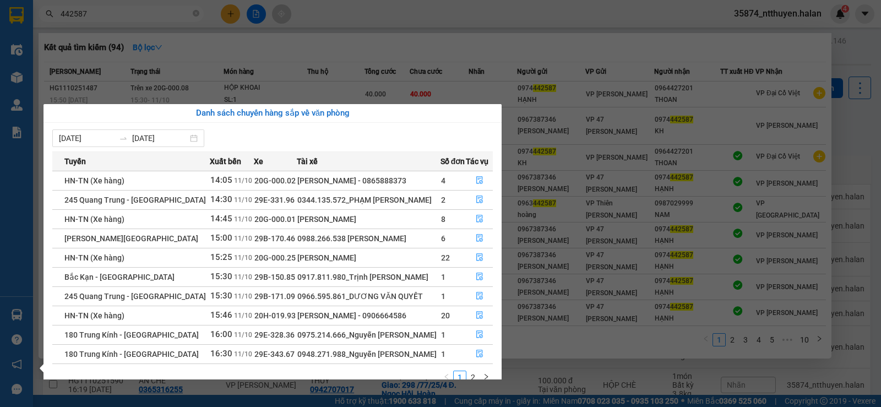
click at [100, 9] on section "Kết quả tìm kiếm ( 94 ) Bộ lọc Mã ĐH Trạng thái Món hàng Thu hộ Tổng cước Chưa …" at bounding box center [440, 203] width 881 height 407
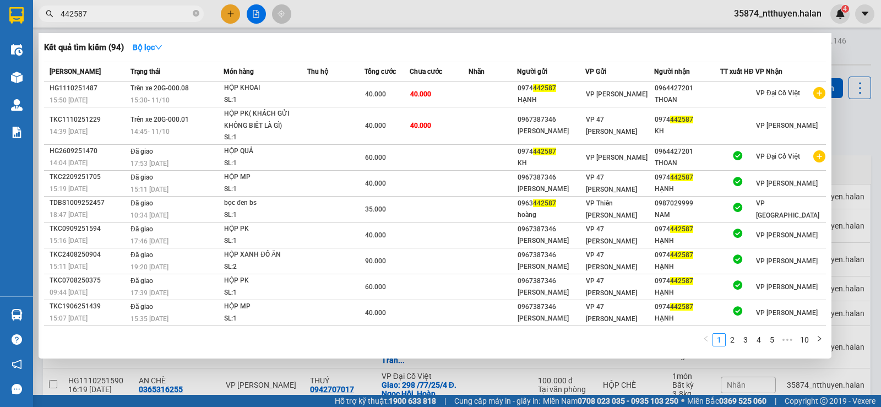
click at [840, 121] on div at bounding box center [440, 203] width 881 height 407
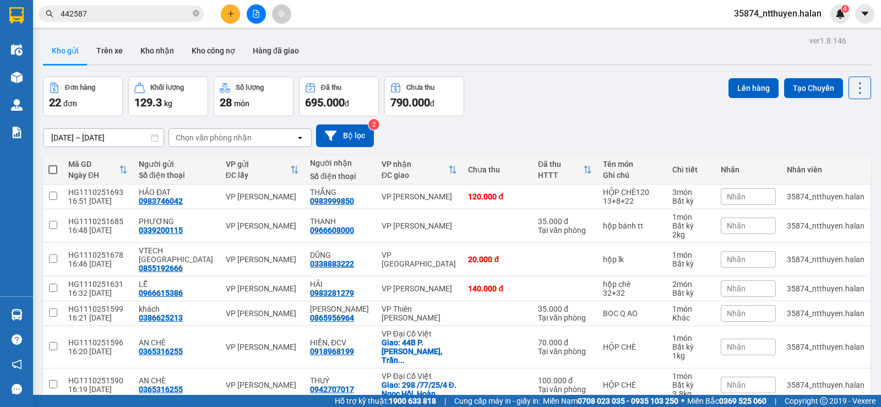
click at [213, 138] on div "Chọn văn phòng nhận" at bounding box center [214, 137] width 76 height 11
type input "BK"
click at [214, 162] on span "VP Bắc Kạn" at bounding box center [198, 160] width 43 height 11
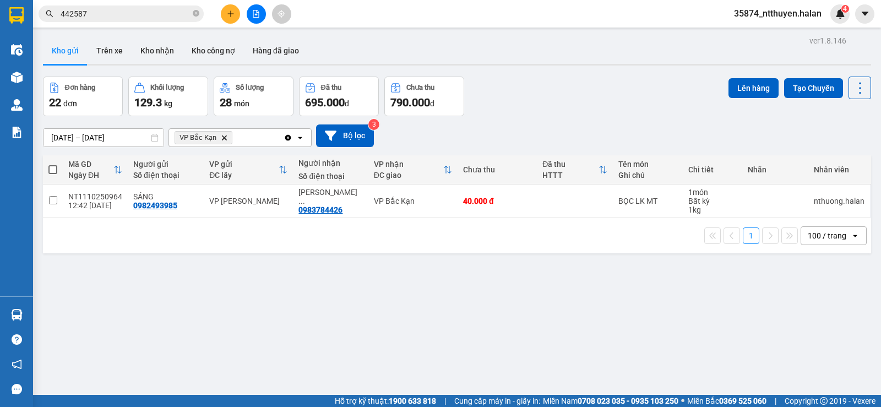
click at [53, 170] on span at bounding box center [52, 169] width 9 height 9
click at [53, 164] on input "checkbox" at bounding box center [53, 164] width 0 height 0
checkbox input "true"
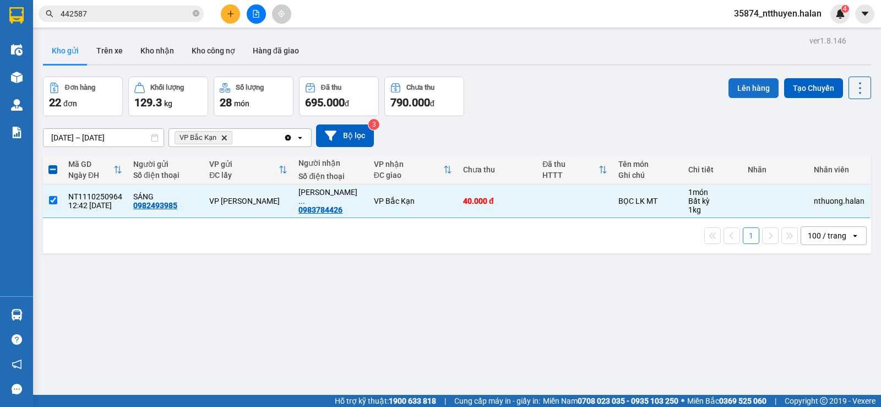
click at [749, 89] on button "Lên hàng" at bounding box center [754, 88] width 50 height 20
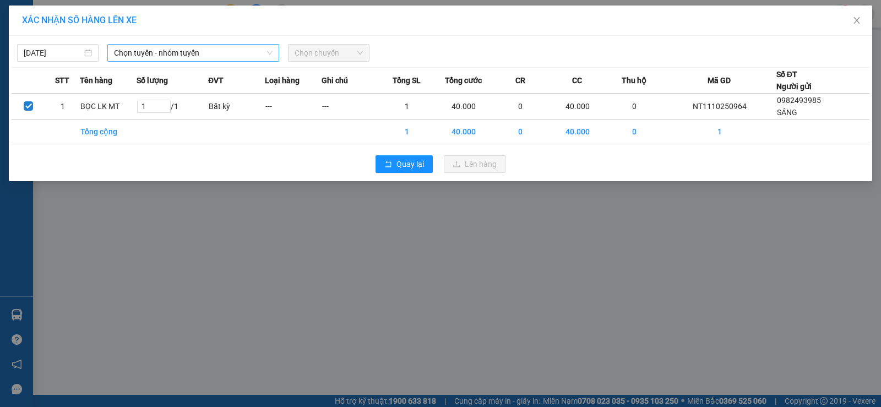
click at [122, 51] on span "Chọn tuyến - nhóm tuyến" at bounding box center [193, 53] width 159 height 17
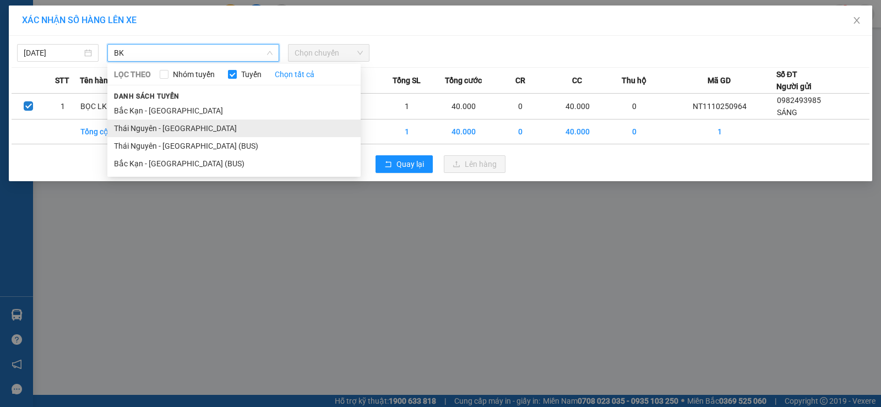
type input "BK"
click at [180, 132] on li "Thái Nguyên - [GEOGRAPHIC_DATA]" at bounding box center [233, 129] width 253 height 18
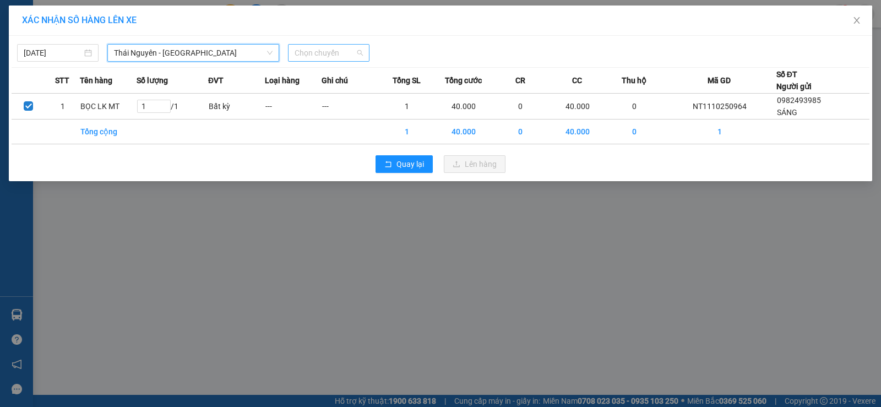
click at [313, 52] on span "Chọn chuyến" at bounding box center [329, 53] width 68 height 17
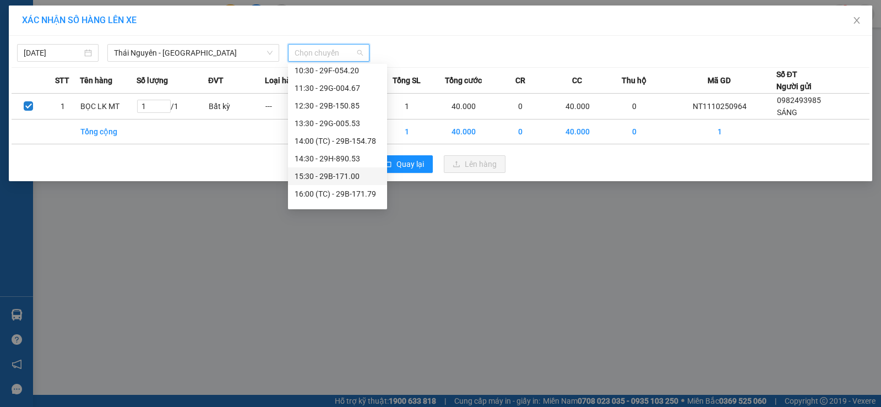
scroll to position [165, 0]
click at [350, 155] on div "16:30 - 29H-890.01" at bounding box center [338, 156] width 86 height 12
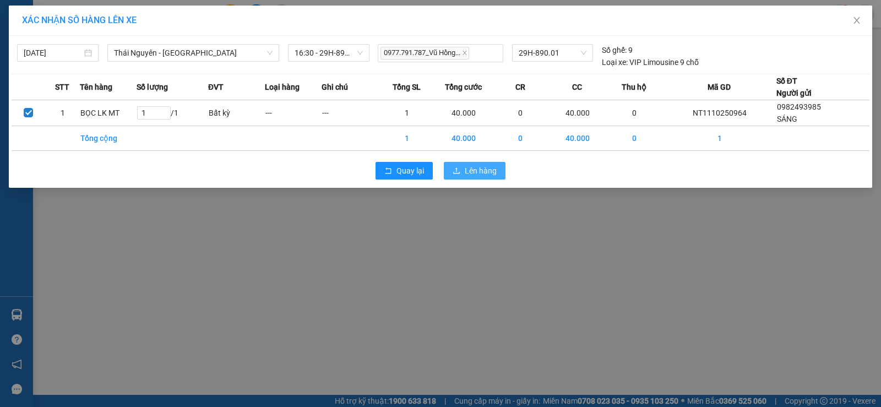
click at [465, 167] on span "Lên hàng" at bounding box center [481, 171] width 32 height 12
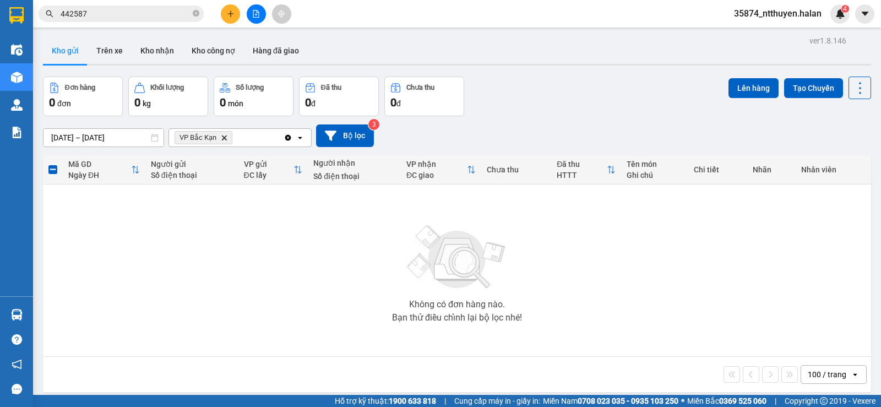
drag, startPoint x: 225, startPoint y: 135, endPoint x: 169, endPoint y: 62, distance: 92.7
click at [225, 133] on span "VP Bắc Kạn Delete" at bounding box center [204, 137] width 58 height 13
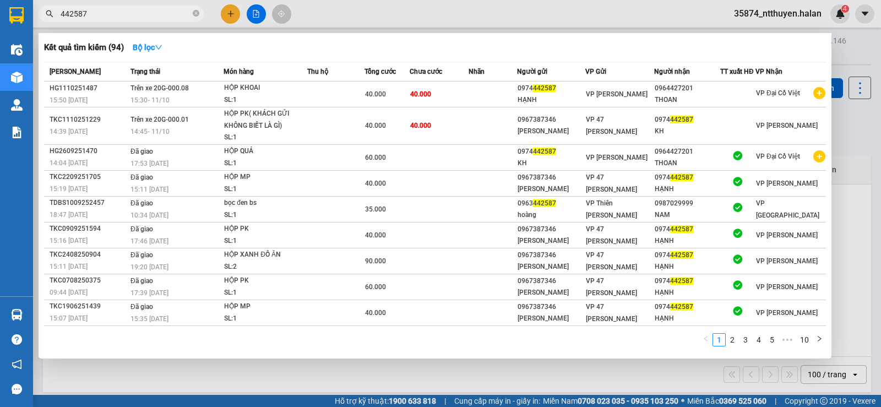
click at [135, 16] on input "442587" at bounding box center [126, 14] width 130 height 12
click at [112, 14] on input "442587" at bounding box center [126, 14] width 130 height 12
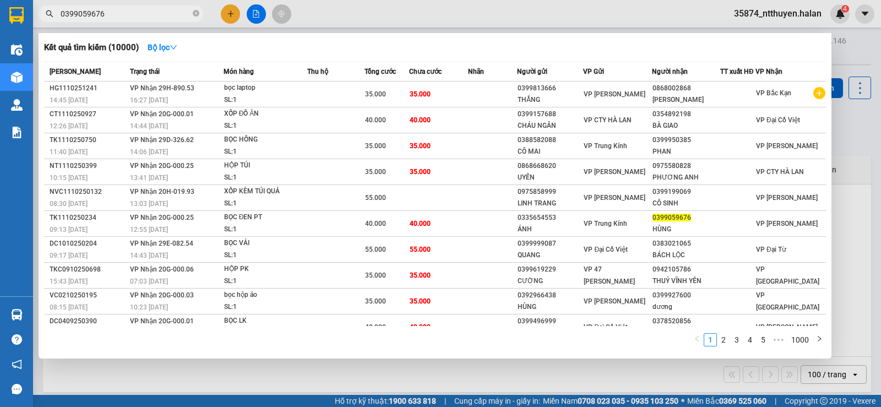
type input "0399059676"
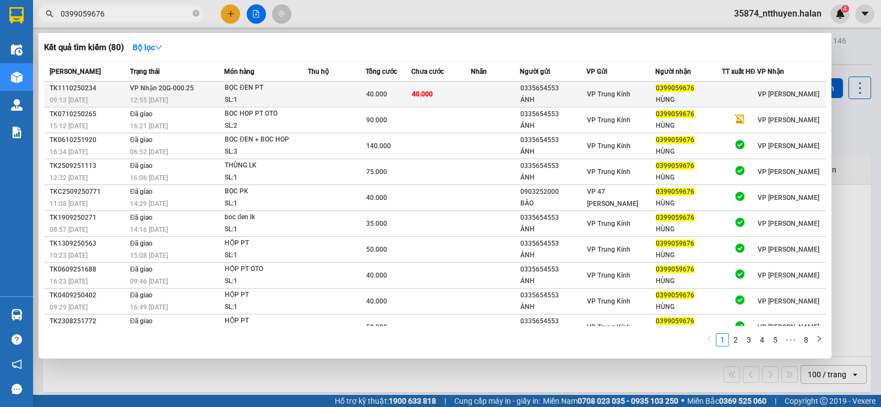
click at [284, 94] on div "BỌC ĐEN PT" at bounding box center [266, 88] width 83 height 12
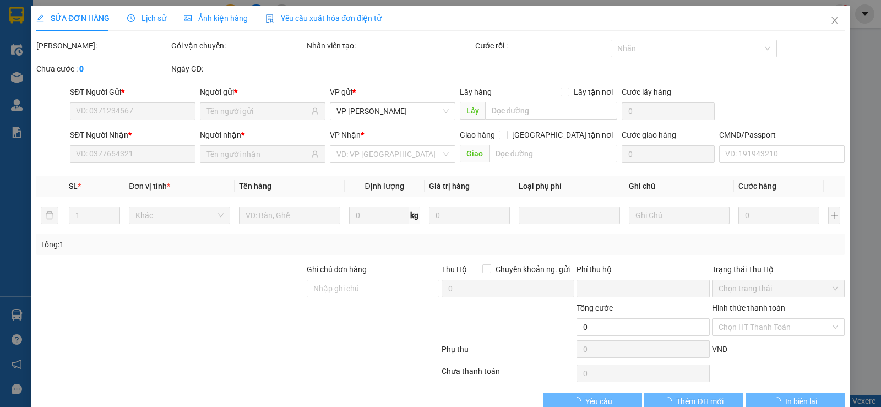
type input "0335654553"
type input "ÁNH"
type input "0399059676"
type input "HÙNG"
type input "0"
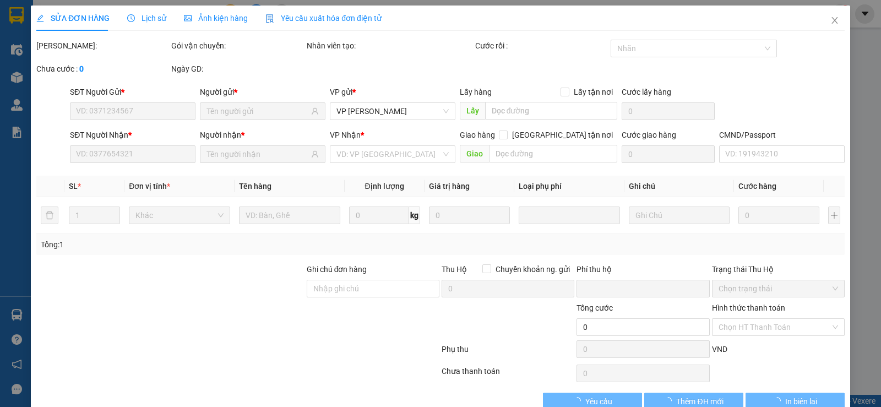
type input "40.000"
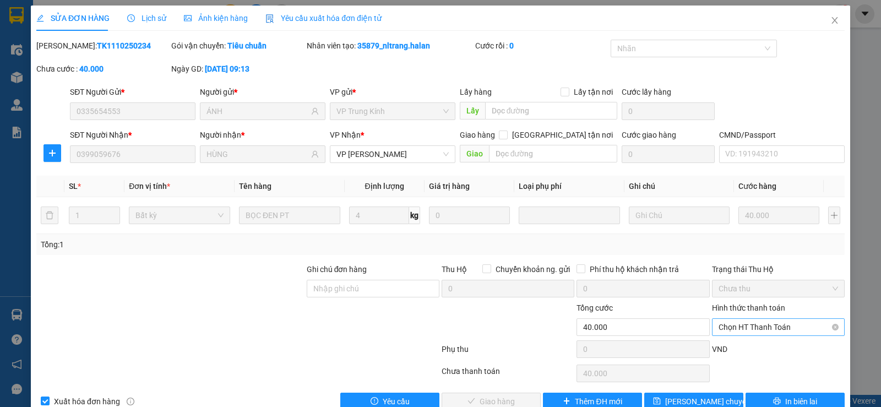
click at [736, 327] on span "Chọn HT Thanh Toán" at bounding box center [779, 327] width 120 height 17
click at [725, 234] on div "Tại văn phòng" at bounding box center [771, 235] width 118 height 12
type input "0"
click at [494, 403] on span "Giao hàng" at bounding box center [497, 401] width 35 height 12
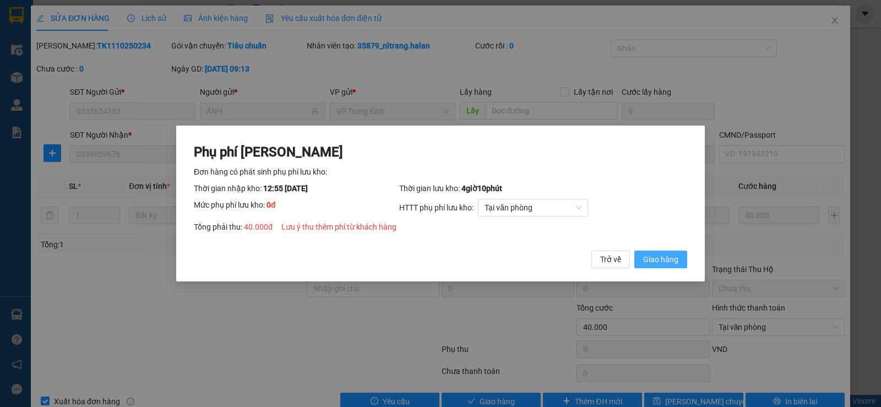
click at [658, 261] on span "Giao hàng" at bounding box center [660, 259] width 35 height 12
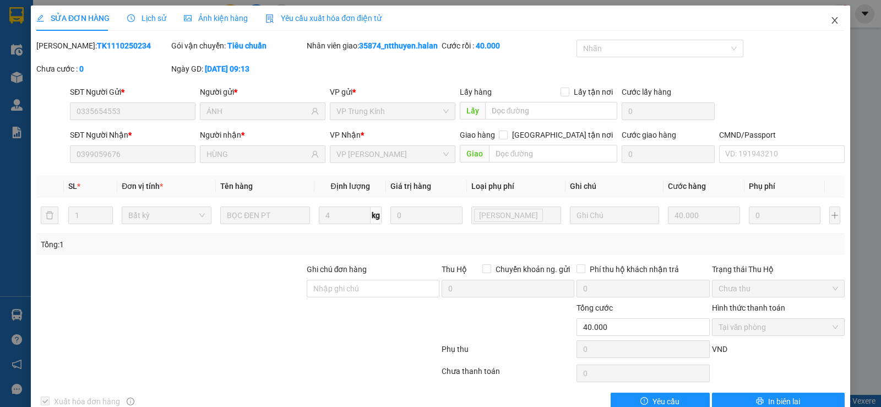
click at [831, 20] on icon "close" at bounding box center [835, 20] width 9 height 9
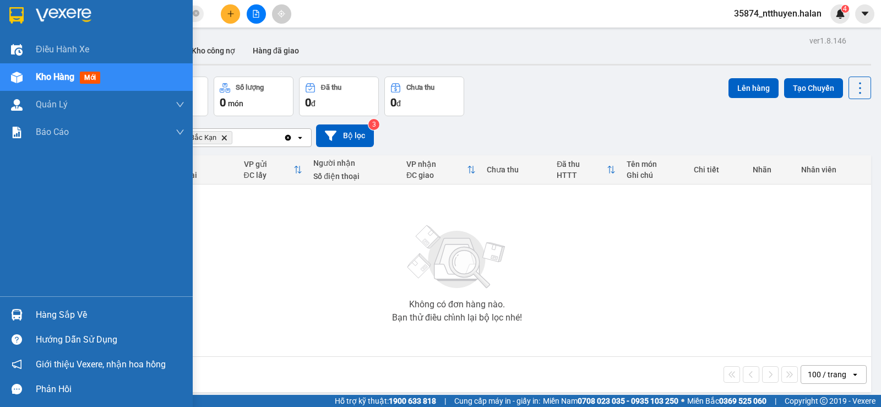
click at [59, 315] on div "Hàng sắp về" at bounding box center [110, 315] width 149 height 17
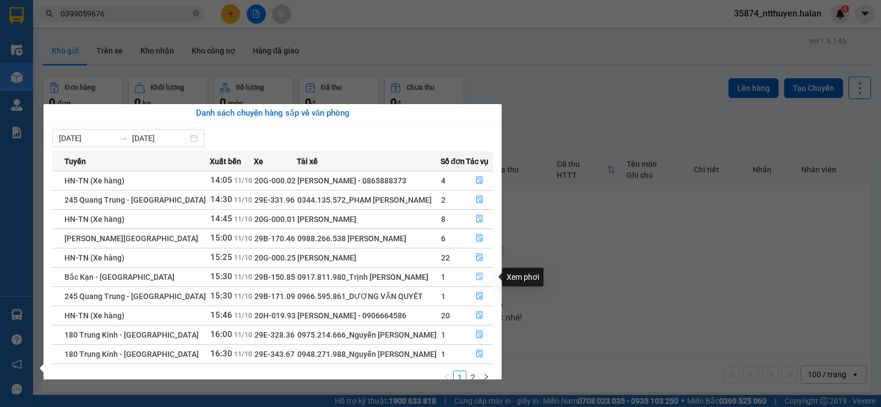
click at [481, 278] on icon "file-done" at bounding box center [480, 277] width 8 height 8
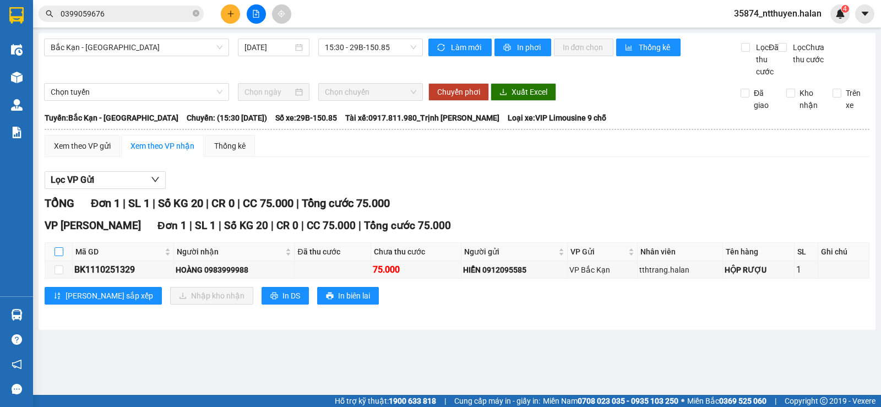
drag, startPoint x: 57, startPoint y: 265, endPoint x: 109, endPoint y: 294, distance: 59.2
click at [58, 256] on input "checkbox" at bounding box center [59, 251] width 9 height 9
checkbox input "true"
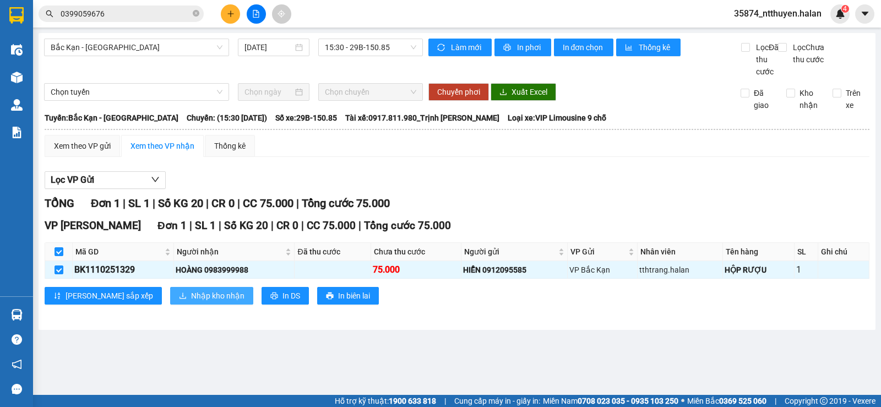
click at [170, 303] on button "Nhập kho nhận" at bounding box center [211, 296] width 83 height 18
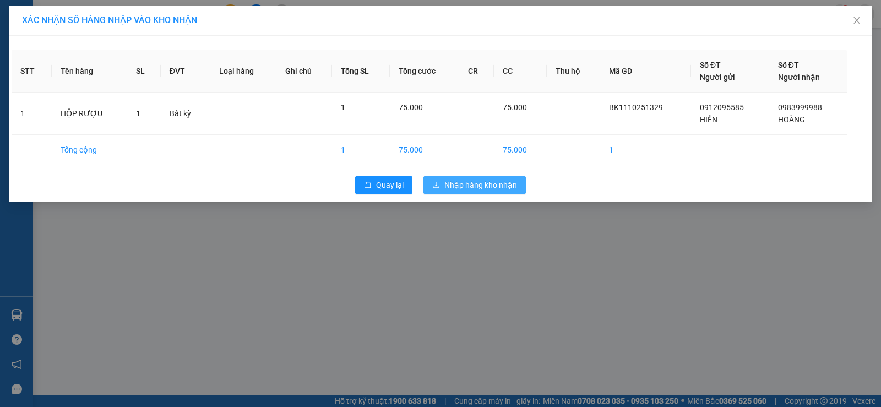
click at [463, 185] on span "Nhập hàng kho nhận" at bounding box center [480, 185] width 73 height 12
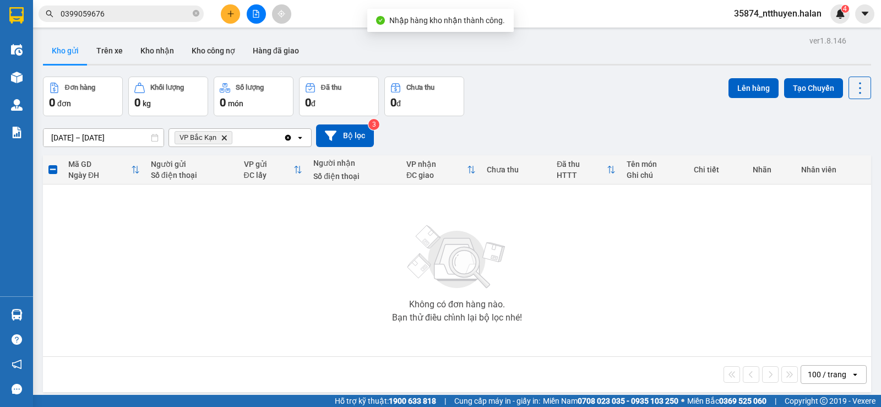
click at [289, 137] on icon "Clear all" at bounding box center [288, 137] width 9 height 9
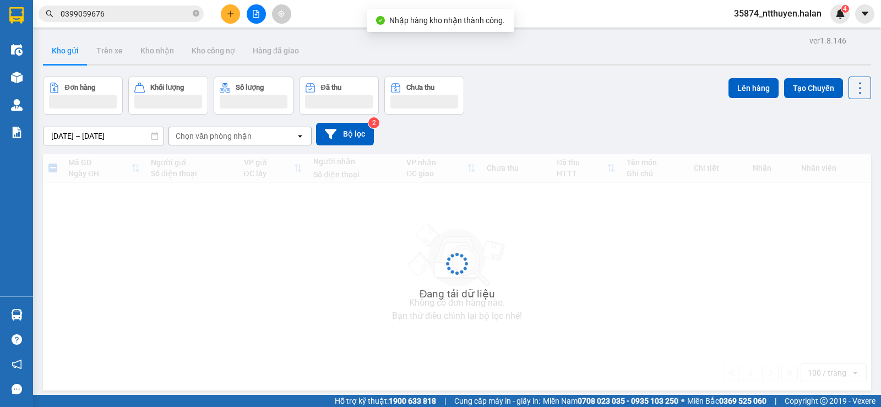
click at [236, 140] on div "Chọn văn phòng nhận" at bounding box center [214, 136] width 76 height 11
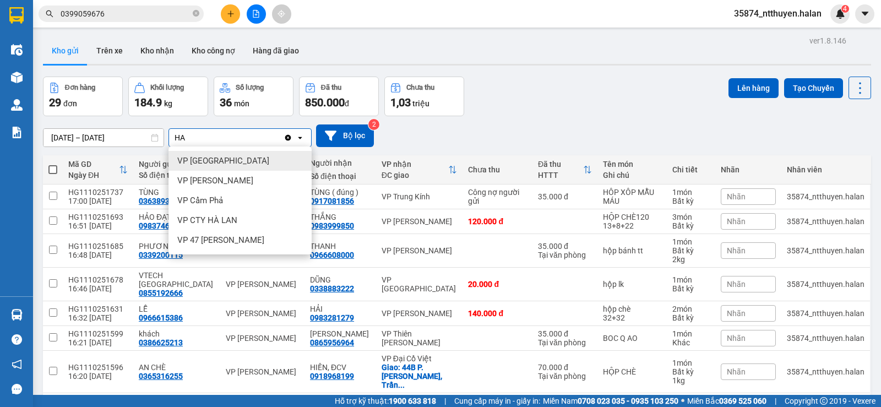
type input "HA"
click at [230, 155] on div "VP [GEOGRAPHIC_DATA]" at bounding box center [240, 161] width 143 height 20
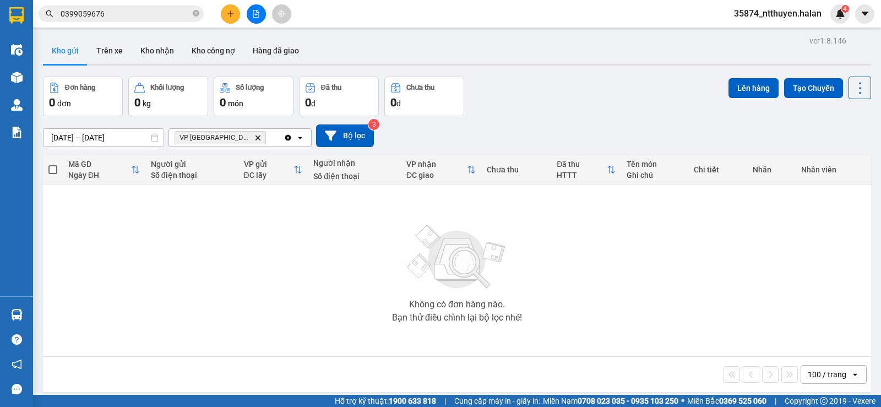
click at [301, 138] on icon at bounding box center [300, 138] width 4 height 2
type input "TA"
drag, startPoint x: 262, startPoint y: 160, endPoint x: 256, endPoint y: 157, distance: 6.7
click at [261, 160] on div "VP [GEOGRAPHIC_DATA]" at bounding box center [240, 161] width 143 height 20
click at [340, 136] on icon "Clear all" at bounding box center [343, 137] width 6 height 6
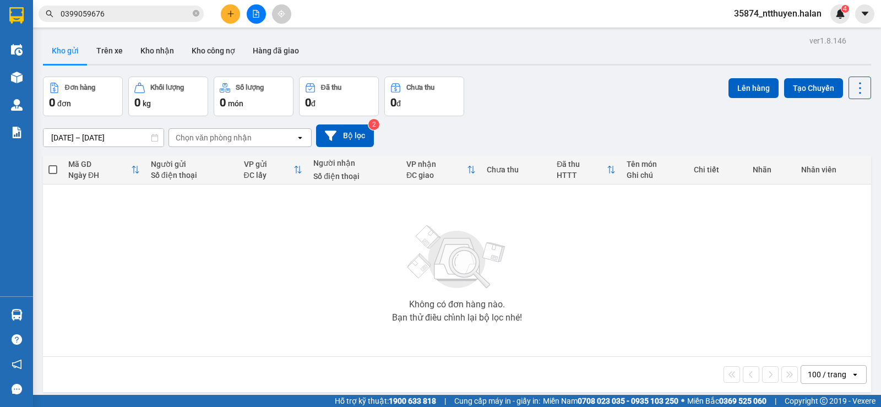
click at [254, 140] on div "Chọn văn phòng nhận" at bounding box center [232, 138] width 127 height 18
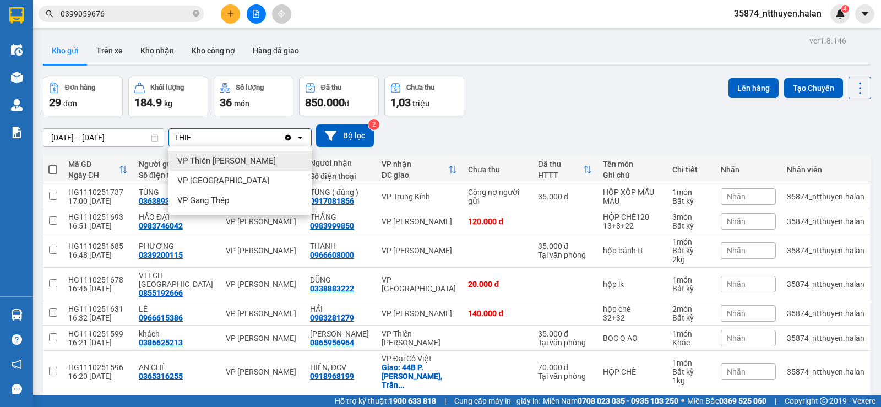
type input "THIE"
click at [240, 165] on span "VP Thiên [PERSON_NAME]" at bounding box center [226, 160] width 99 height 11
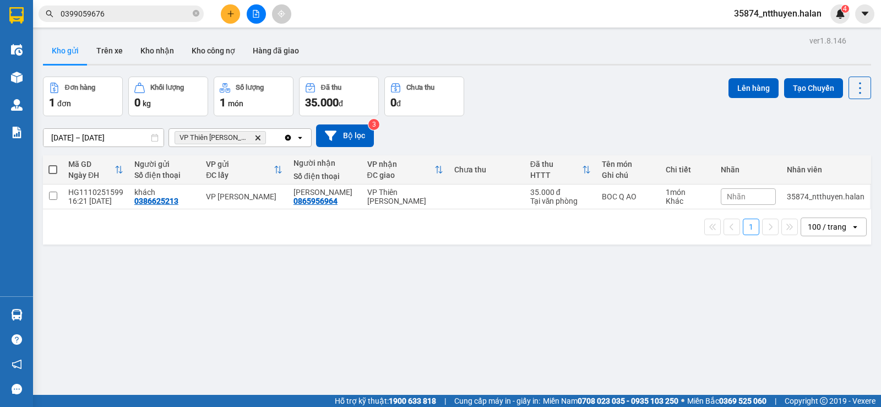
click at [164, 15] on input "0399059676" at bounding box center [126, 14] width 130 height 12
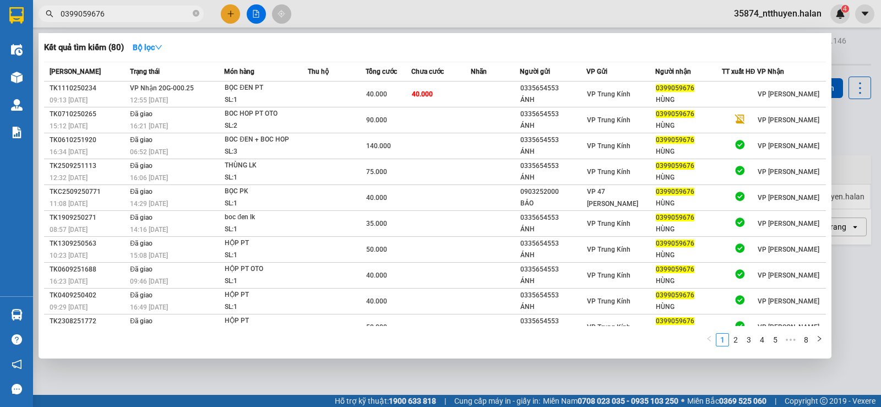
click at [164, 15] on input "0399059676" at bounding box center [126, 14] width 130 height 12
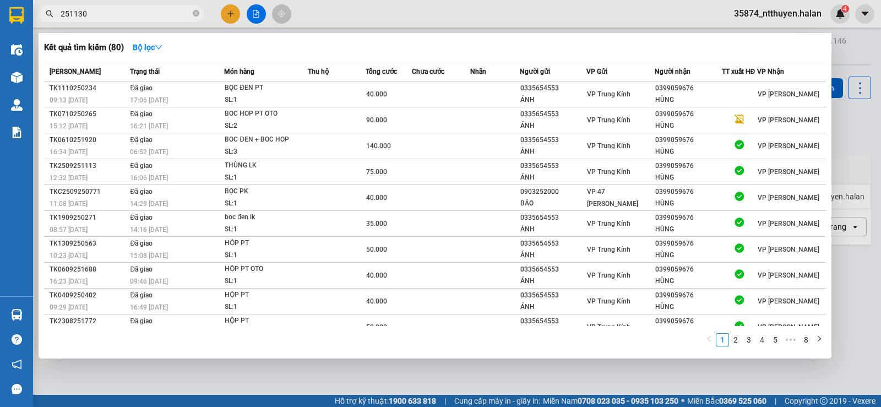
type input "251130"
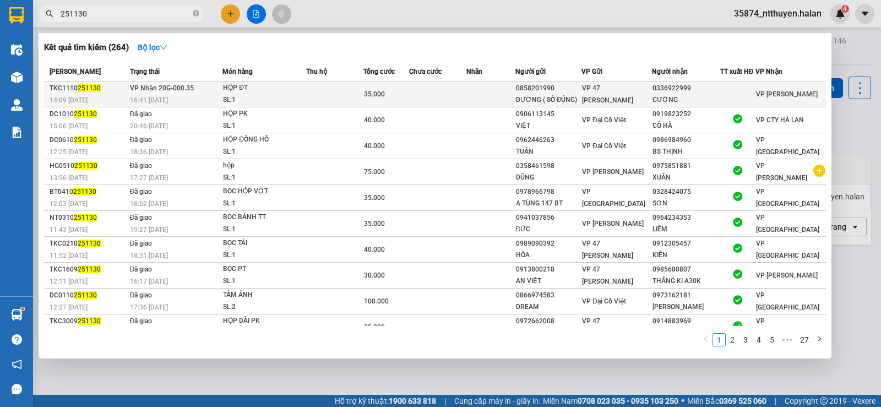
click at [317, 89] on td at bounding box center [334, 95] width 57 height 26
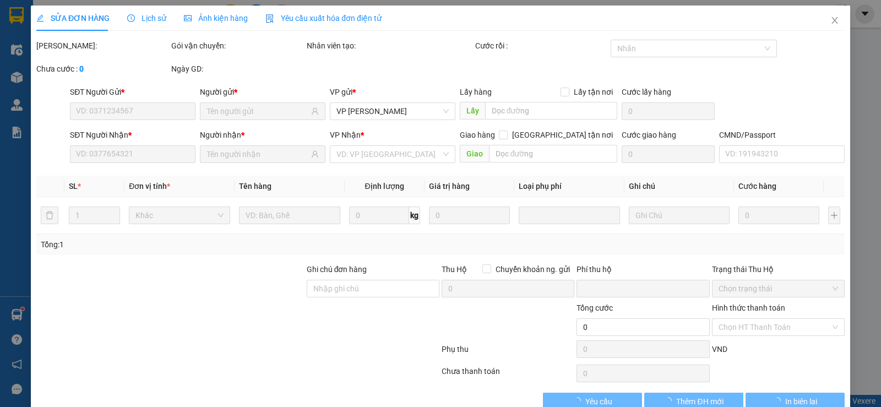
type input "0858201990"
type input "DƯƠNG ( SỐ ĐÚNG)"
type input "0336922999"
type input "CƯỜNG"
type input "0"
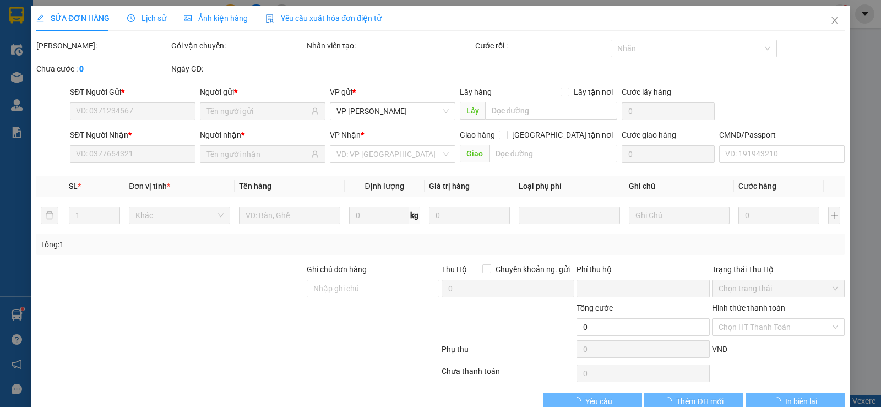
type input "35.000"
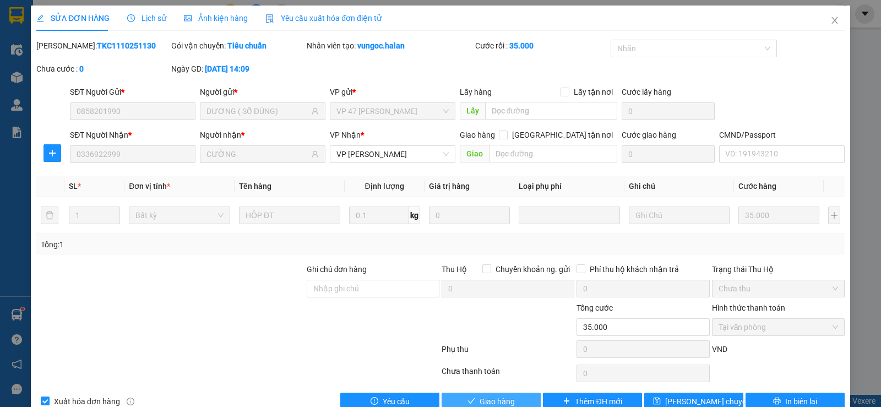
click at [490, 400] on span "Giao hàng" at bounding box center [497, 401] width 35 height 12
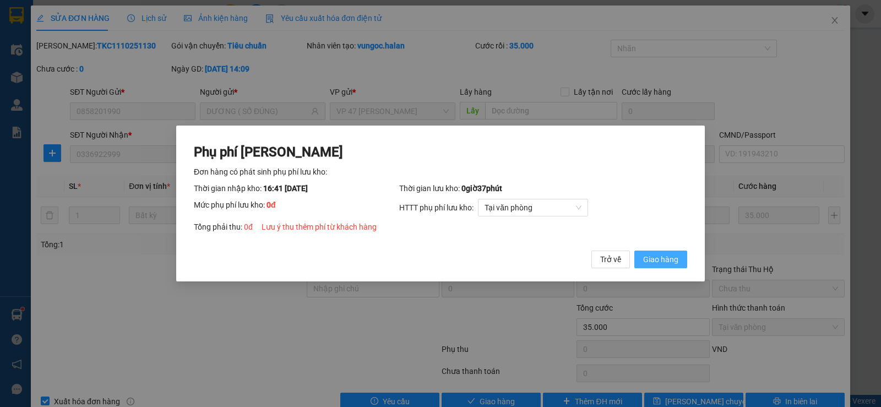
click at [671, 254] on span "Giao hàng" at bounding box center [660, 259] width 35 height 12
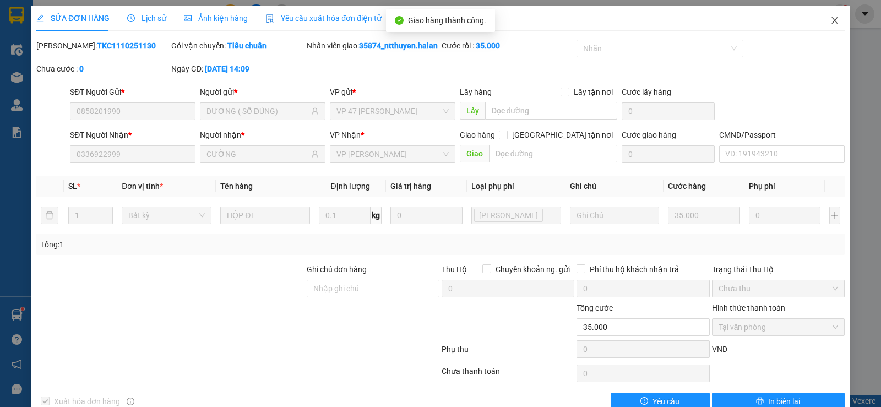
drag, startPoint x: 828, startPoint y: 19, endPoint x: 254, endPoint y: 25, distance: 574.5
click at [831, 19] on icon "close" at bounding box center [835, 20] width 9 height 9
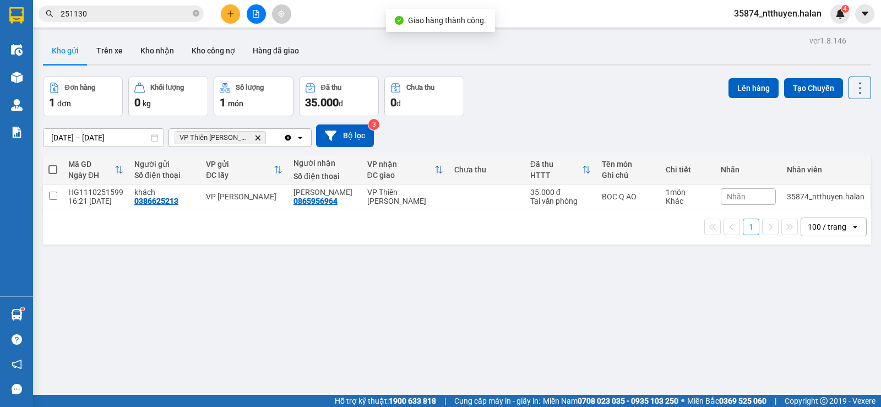
click at [126, 15] on input "251130" at bounding box center [126, 14] width 130 height 12
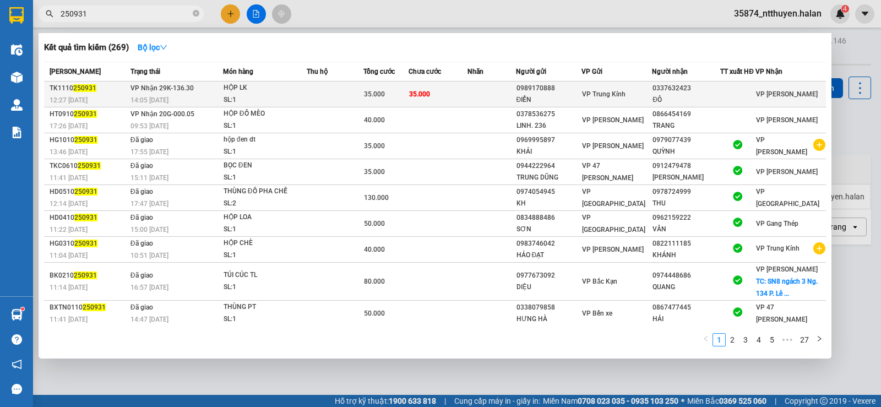
type input "250931"
click at [466, 95] on td "35.000" at bounding box center [438, 95] width 58 height 26
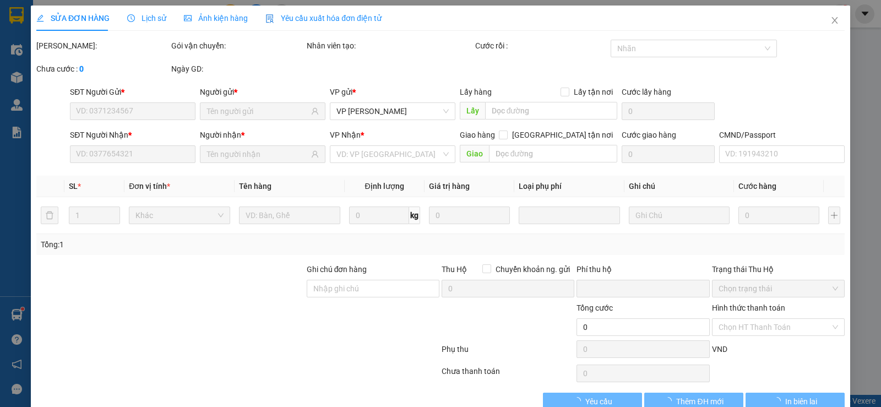
type input "0989170888"
type input "ĐIỂN"
type input "0337632423"
type input "ĐÔ"
type input "0"
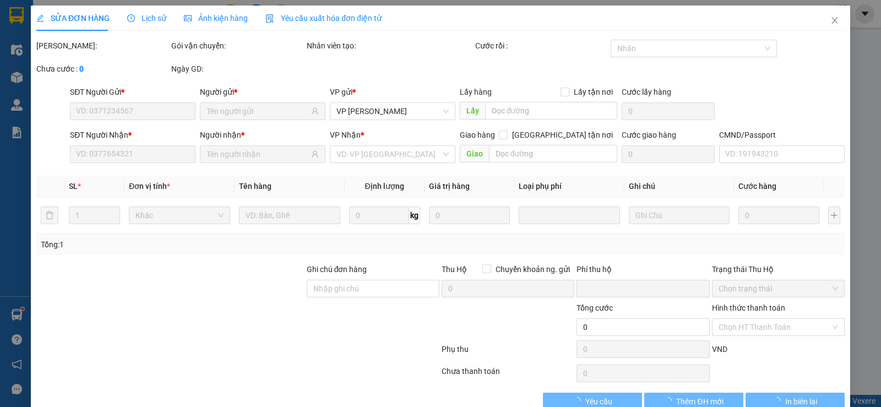
type input "35.000"
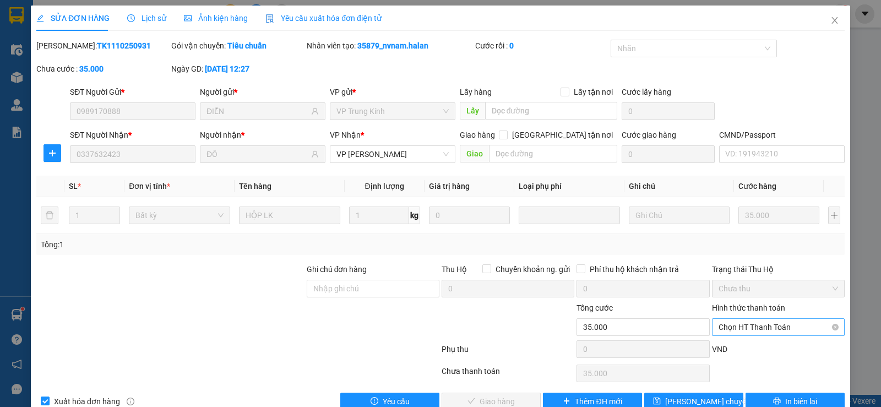
click at [729, 327] on span "Chọn HT Thanh Toán" at bounding box center [779, 327] width 120 height 17
click at [733, 238] on div "Tại văn phòng" at bounding box center [771, 235] width 118 height 12
type input "0"
click at [480, 405] on span "Giao hàng" at bounding box center [497, 401] width 35 height 12
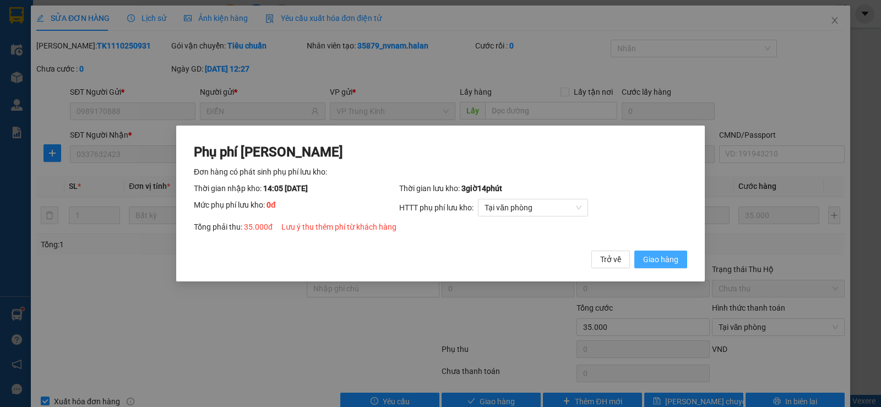
click at [654, 256] on span "Giao hàng" at bounding box center [660, 259] width 35 height 12
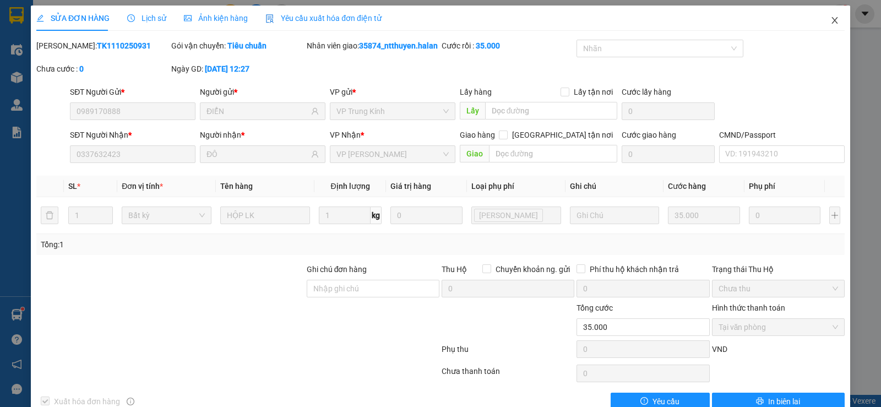
click at [831, 21] on icon "close" at bounding box center [835, 20] width 9 height 9
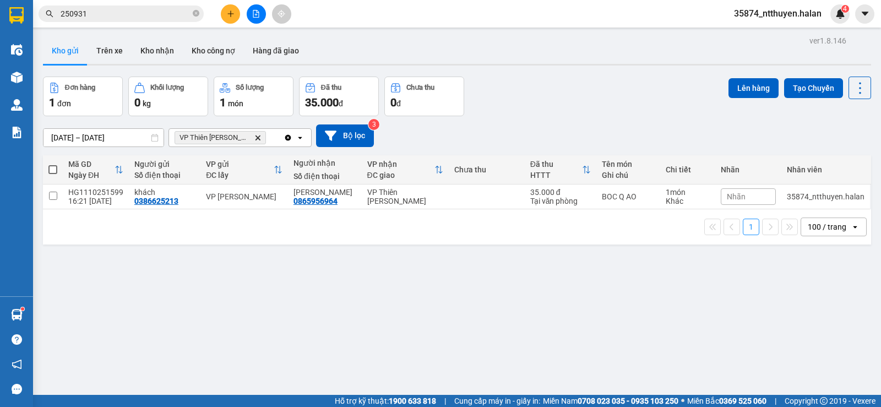
click at [58, 170] on th at bounding box center [53, 169] width 20 height 29
click at [55, 169] on span at bounding box center [52, 169] width 9 height 9
click at [53, 164] on input "checkbox" at bounding box center [53, 164] width 0 height 0
checkbox input "true"
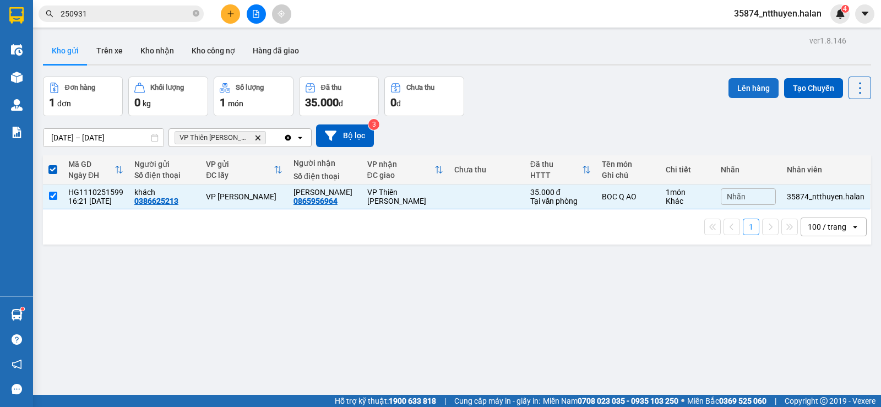
click at [730, 86] on button "Lên hàng" at bounding box center [754, 88] width 50 height 20
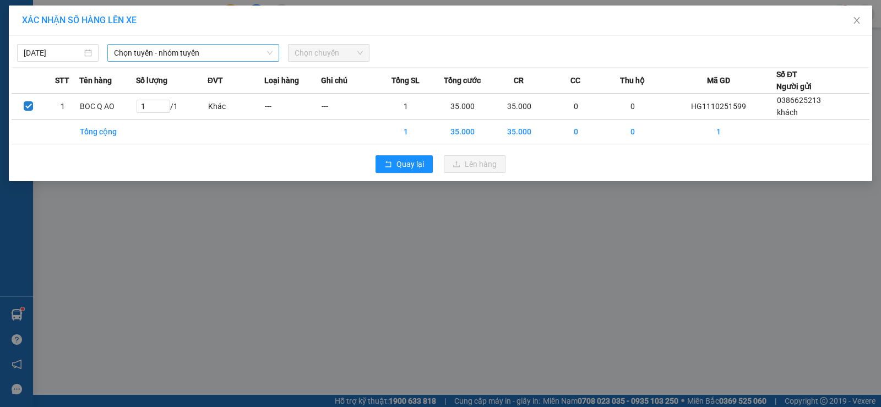
click at [151, 55] on span "Chọn tuyến - nhóm tuyến" at bounding box center [193, 53] width 159 height 17
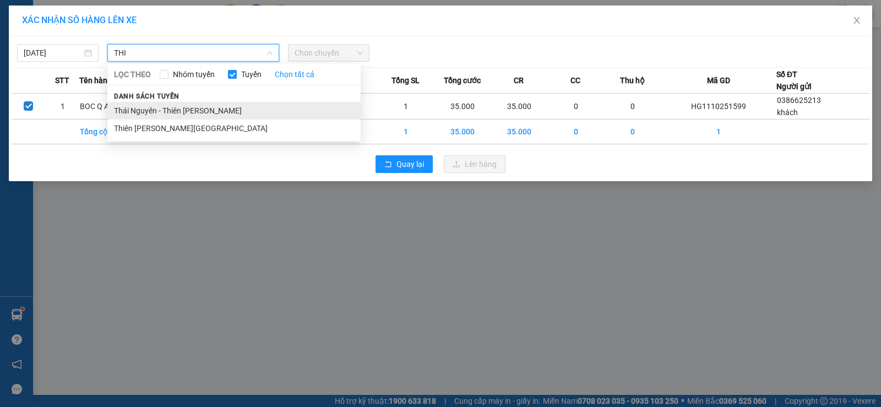
type input "THI"
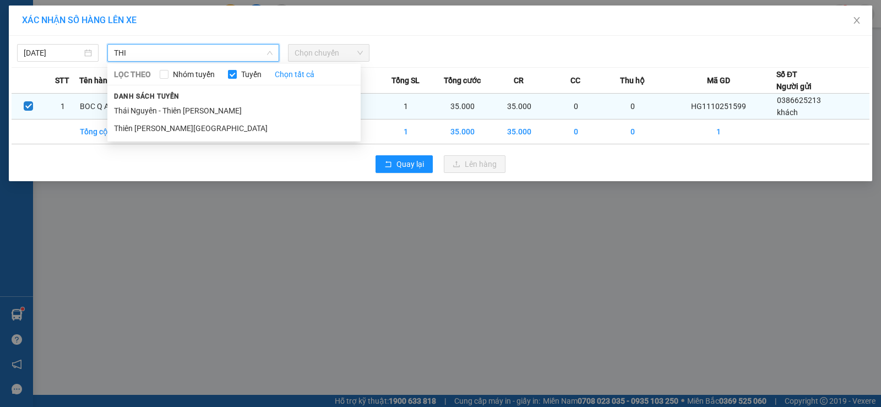
click at [214, 112] on li "Thái Nguyên - Thiên [PERSON_NAME]" at bounding box center [233, 111] width 253 height 18
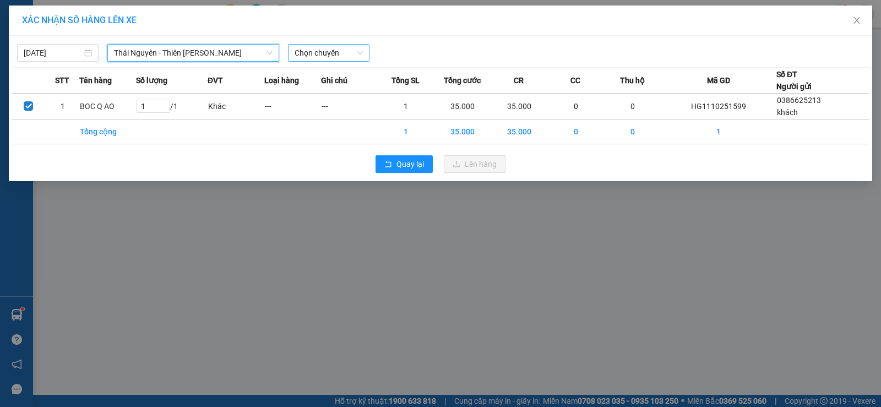
click at [318, 48] on span "Chọn chuyến" at bounding box center [329, 53] width 68 height 17
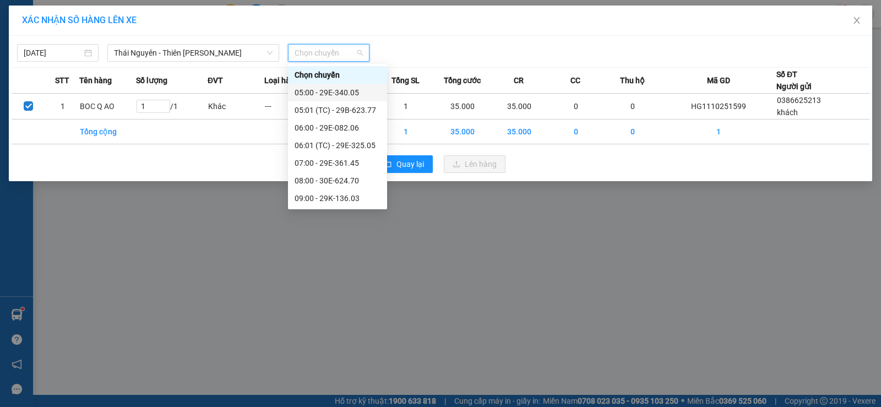
scroll to position [220, 0]
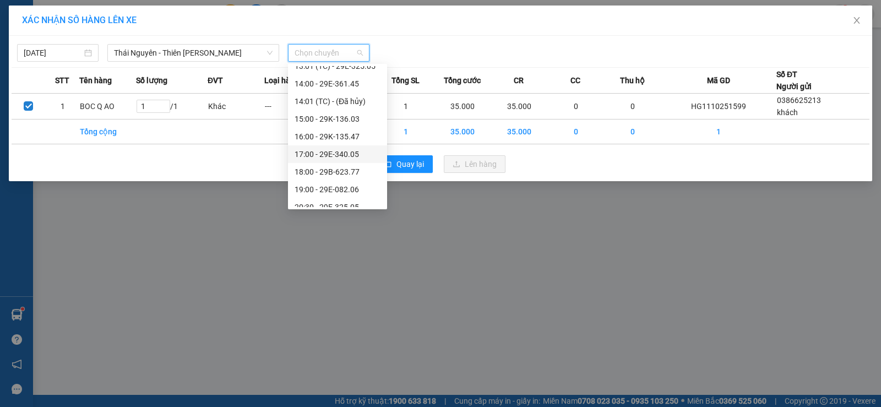
click at [350, 151] on div "17:00 - 29E-340.05" at bounding box center [338, 154] width 86 height 12
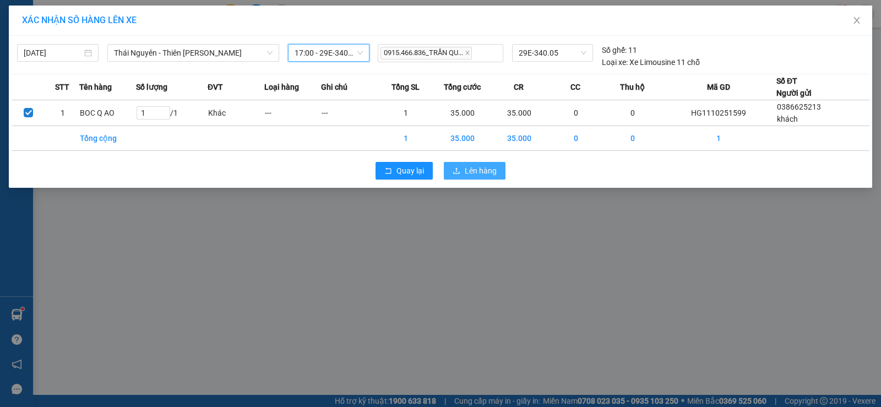
click at [474, 174] on span "Lên hàng" at bounding box center [481, 171] width 32 height 12
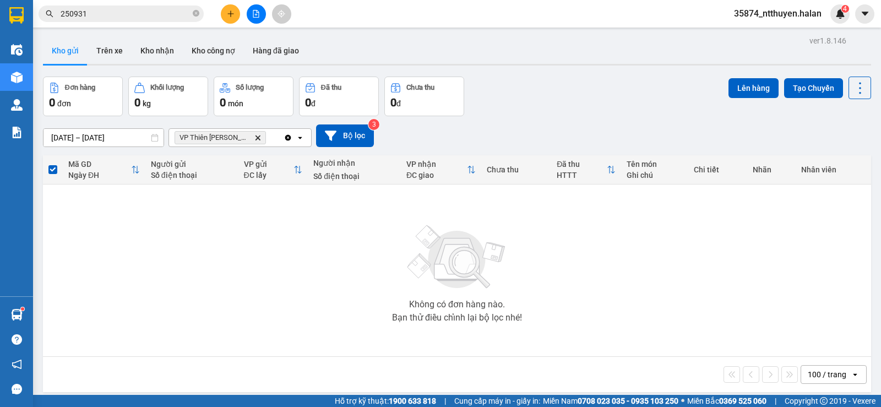
click at [290, 138] on icon "Clear all" at bounding box center [288, 137] width 6 height 6
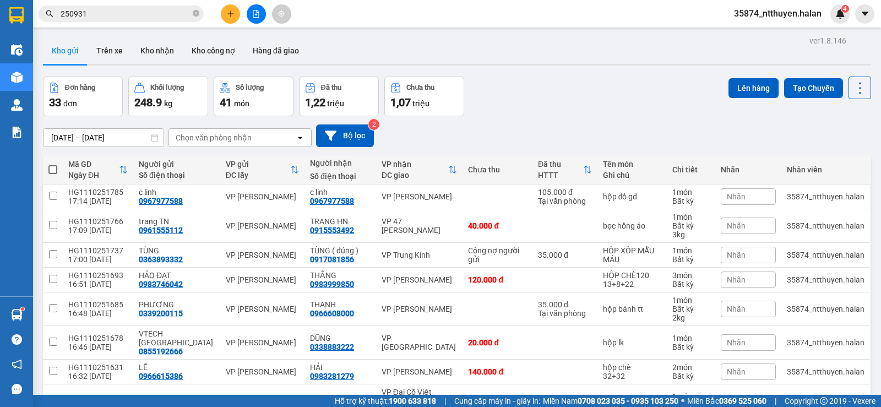
click at [206, 137] on div "Chọn văn phòng nhận" at bounding box center [214, 137] width 76 height 11
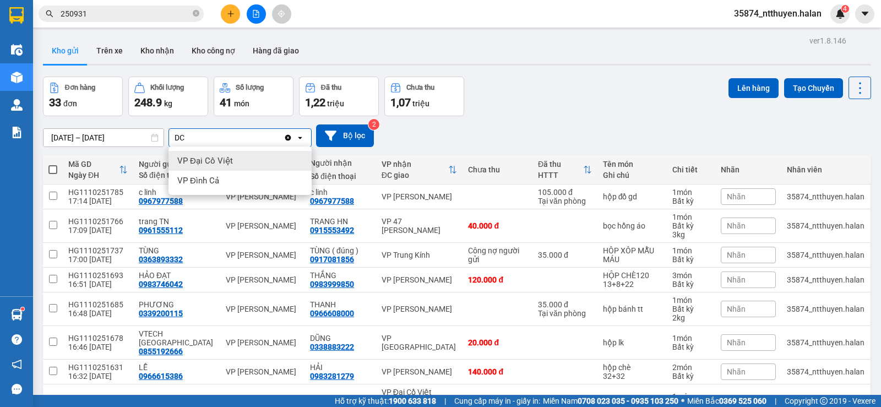
type input "DC"
click at [221, 163] on span "VP Đại Cồ Việt" at bounding box center [205, 160] width 56 height 11
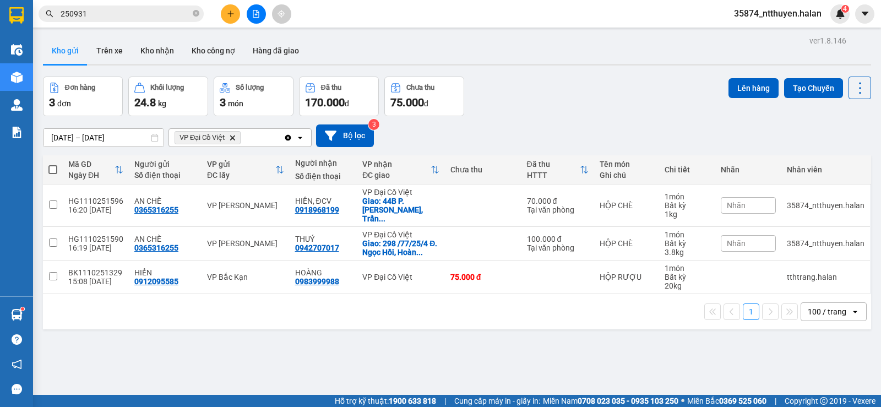
click at [303, 140] on icon "open" at bounding box center [300, 137] width 9 height 9
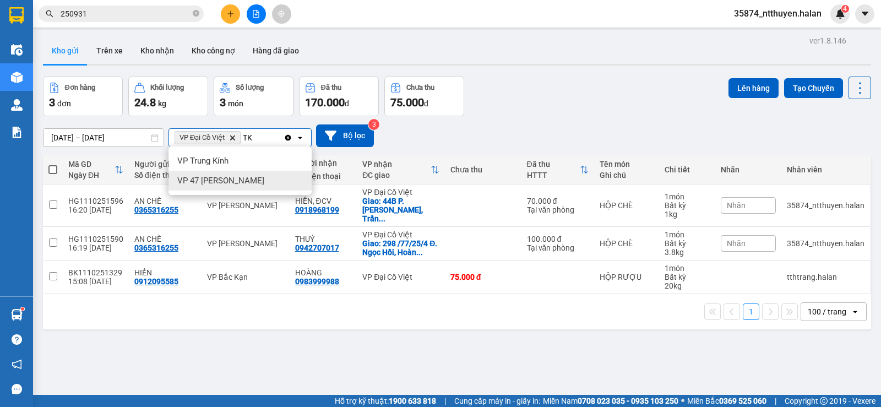
type input "TK"
click at [241, 184] on span "VP 47 [PERSON_NAME]" at bounding box center [220, 180] width 87 height 11
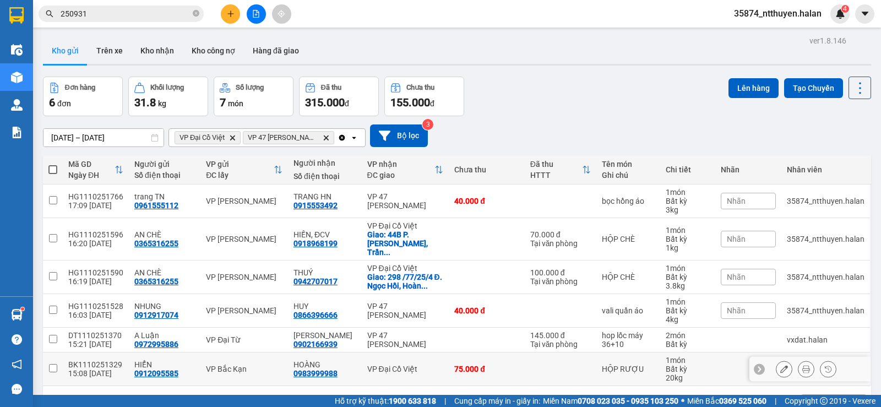
scroll to position [51, 0]
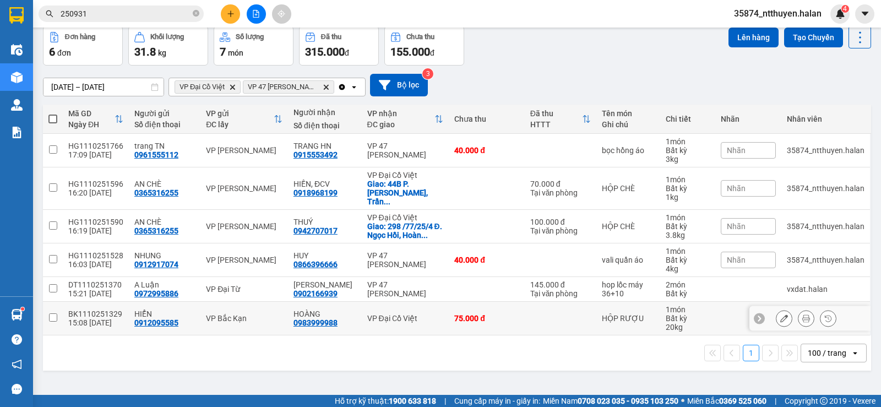
click at [54, 313] on input "checkbox" at bounding box center [53, 317] width 8 height 8
checkbox input "true"
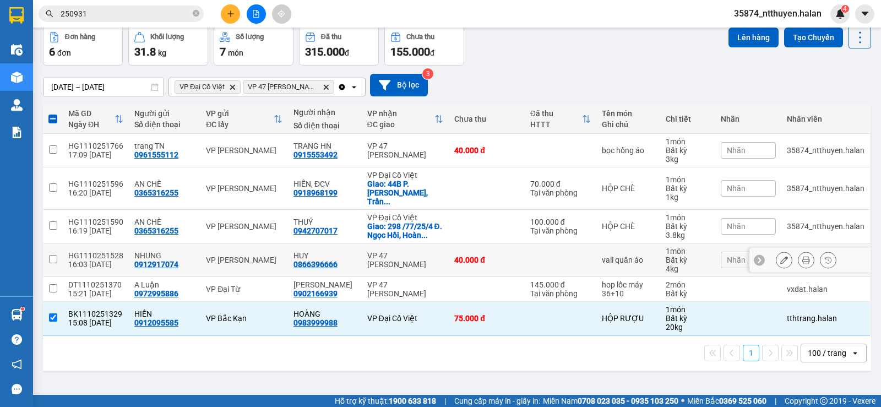
click at [55, 255] on input "checkbox" at bounding box center [53, 259] width 8 height 8
checkbox input "true"
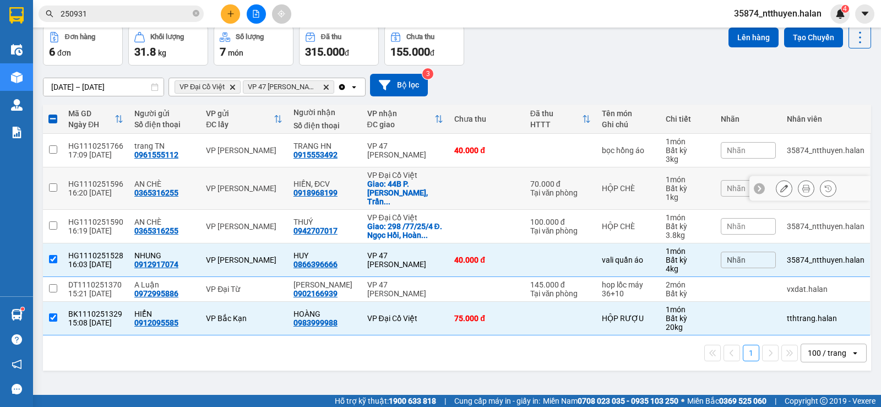
click at [53, 183] on input "checkbox" at bounding box center [53, 187] width 8 height 8
checkbox input "true"
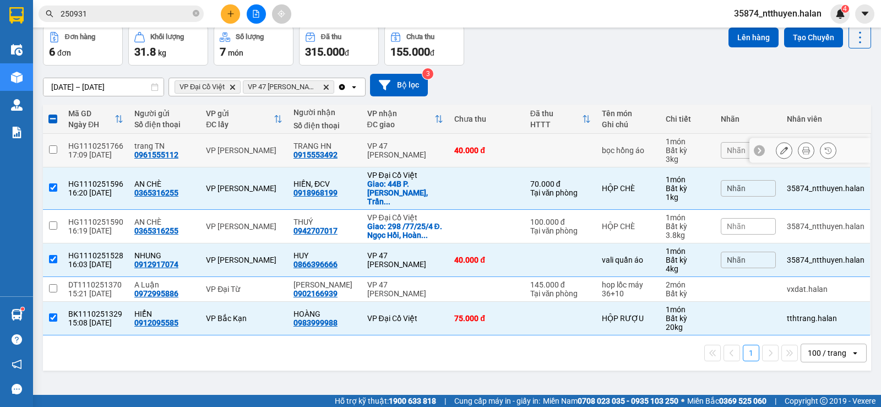
click at [55, 148] on input "checkbox" at bounding box center [53, 149] width 8 height 8
checkbox input "true"
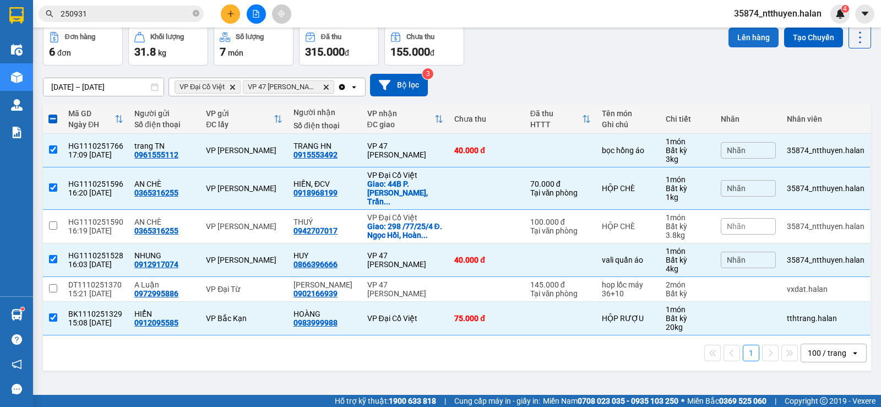
click at [733, 36] on button "Lên hàng" at bounding box center [754, 38] width 50 height 20
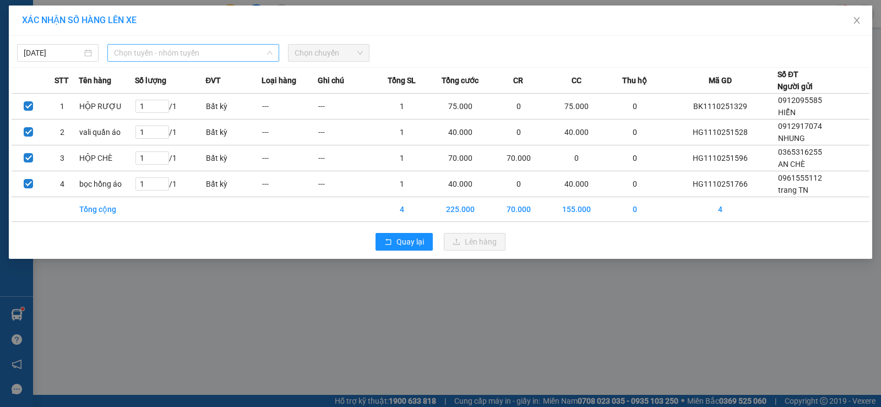
click at [149, 53] on span "Chọn tuyến - nhóm tuyến" at bounding box center [193, 53] width 159 height 17
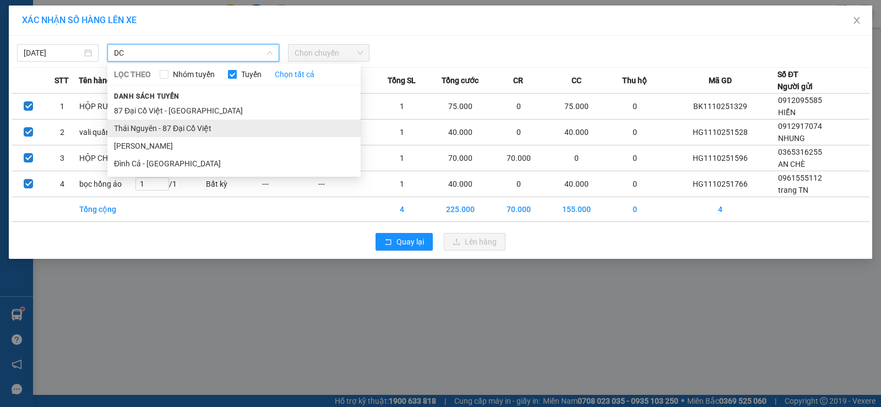
type input "DC"
click at [192, 132] on li "Thái Nguyên - 87 Đại Cồ Việt" at bounding box center [233, 129] width 253 height 18
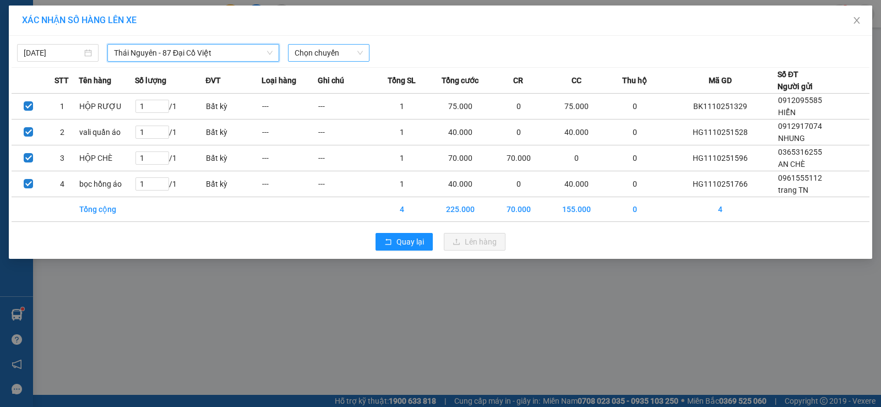
click at [315, 48] on span "Chọn chuyến" at bounding box center [329, 53] width 68 height 17
click at [322, 53] on span "Chọn chuyến" at bounding box center [329, 53] width 68 height 17
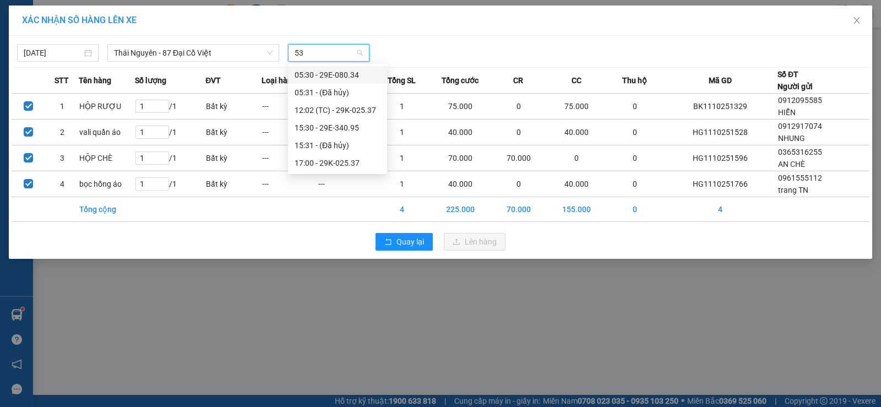
type input "537"
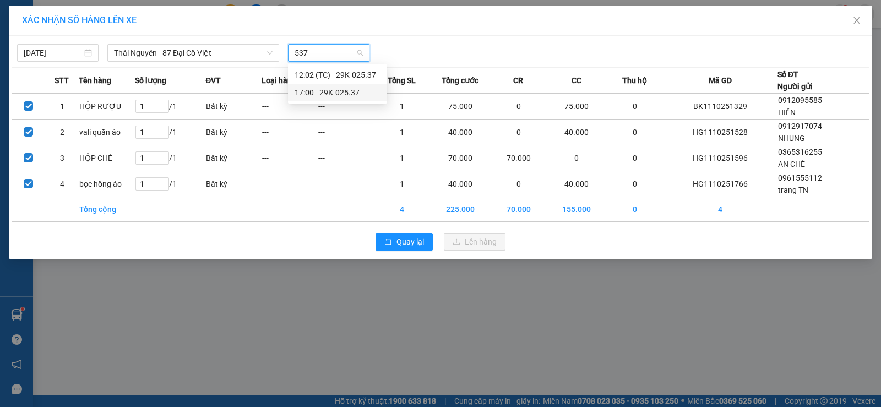
click at [338, 96] on div "17:00 - 29K-025.37" at bounding box center [338, 92] width 86 height 12
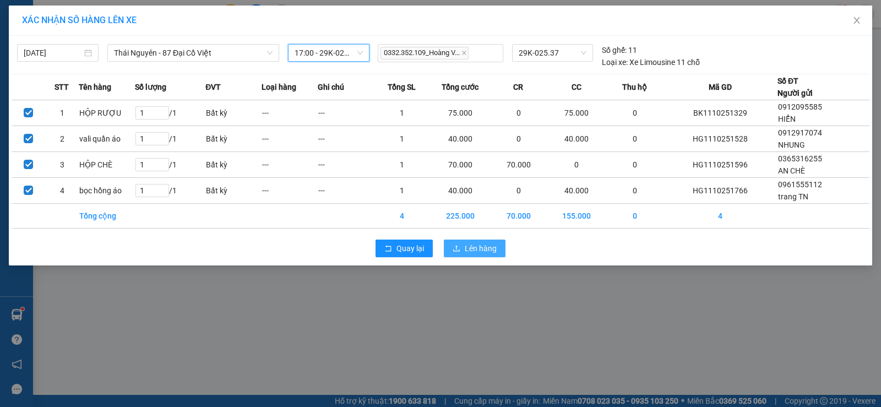
click at [473, 252] on span "Lên hàng" at bounding box center [481, 248] width 32 height 12
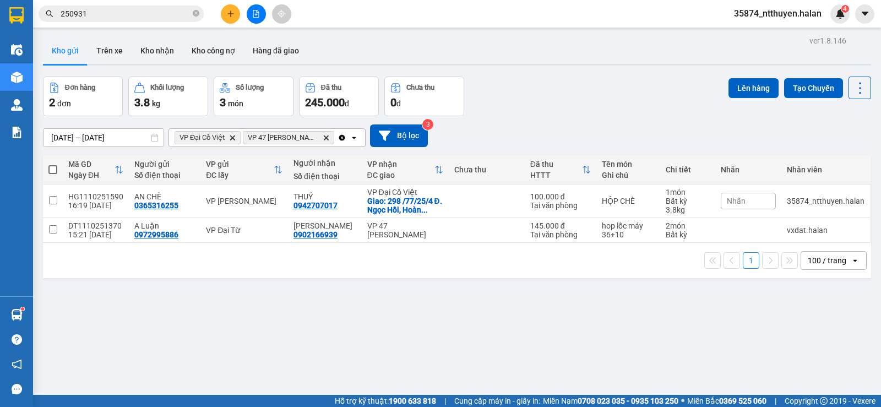
click at [343, 139] on icon "Clear all" at bounding box center [342, 137] width 6 height 6
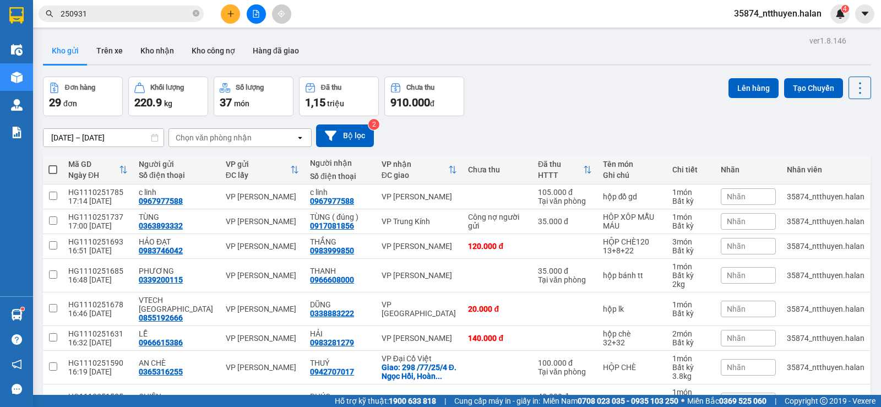
click at [264, 140] on div "Chọn văn phòng nhận" at bounding box center [232, 138] width 127 height 18
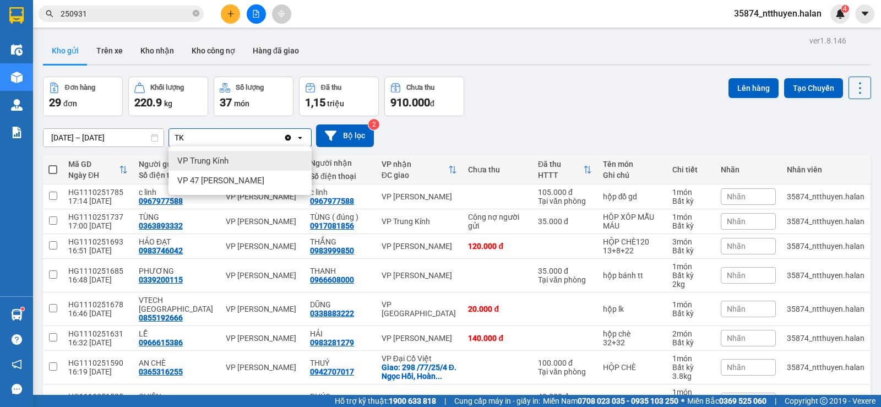
type input "TK"
click at [230, 162] on div "VP Trung Kính" at bounding box center [240, 161] width 143 height 20
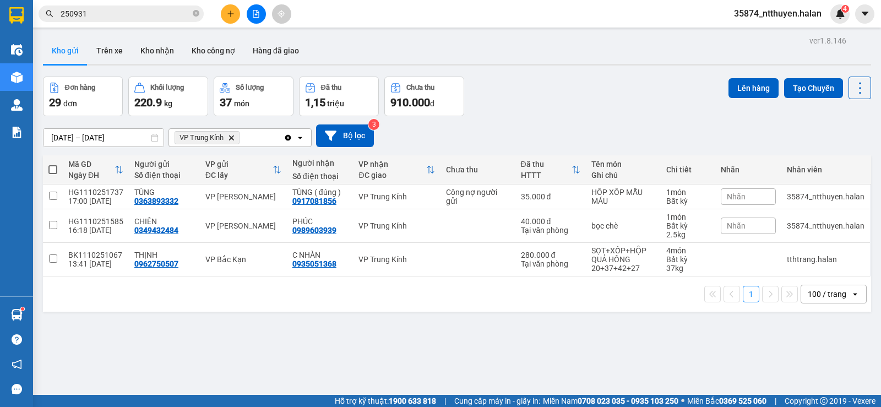
click at [53, 169] on span at bounding box center [52, 169] width 9 height 9
click at [53, 164] on input "checkbox" at bounding box center [53, 164] width 0 height 0
checkbox input "true"
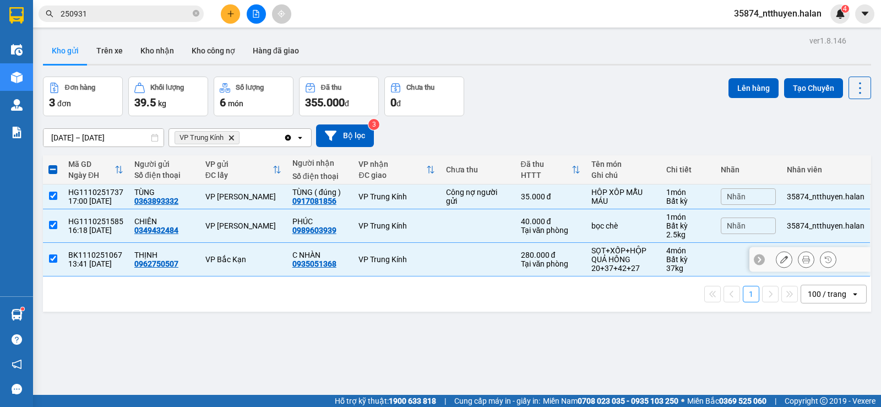
click at [58, 258] on td at bounding box center [53, 260] width 20 height 34
checkbox input "false"
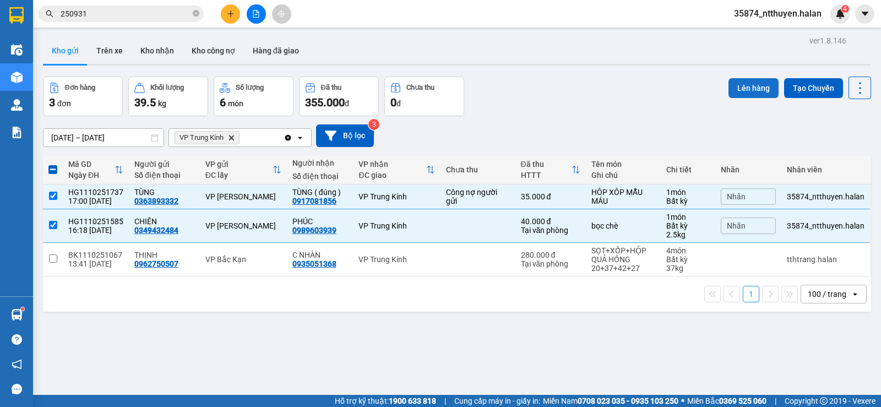
click at [742, 90] on button "Lên hàng" at bounding box center [754, 88] width 50 height 20
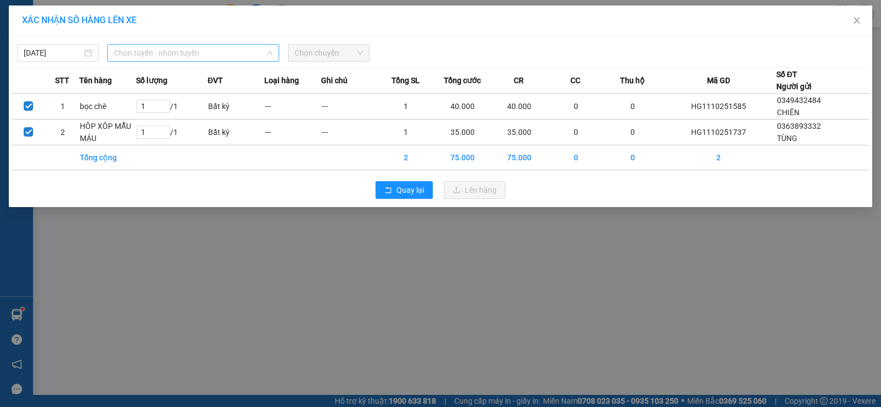
click at [145, 55] on span "Chọn tuyến - nhóm tuyến" at bounding box center [193, 53] width 159 height 17
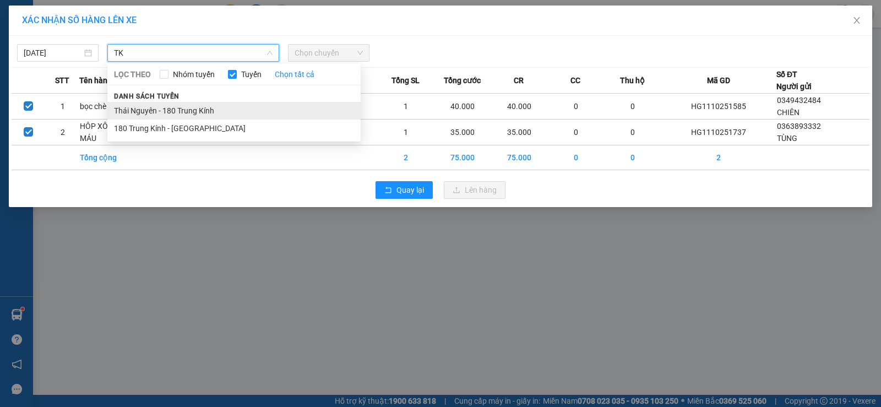
type input "TK"
drag, startPoint x: 181, startPoint y: 105, endPoint x: 307, endPoint y: 63, distance: 133.1
click at [182, 106] on li "Thái Nguyên - 180 Trung Kính" at bounding box center [233, 111] width 253 height 18
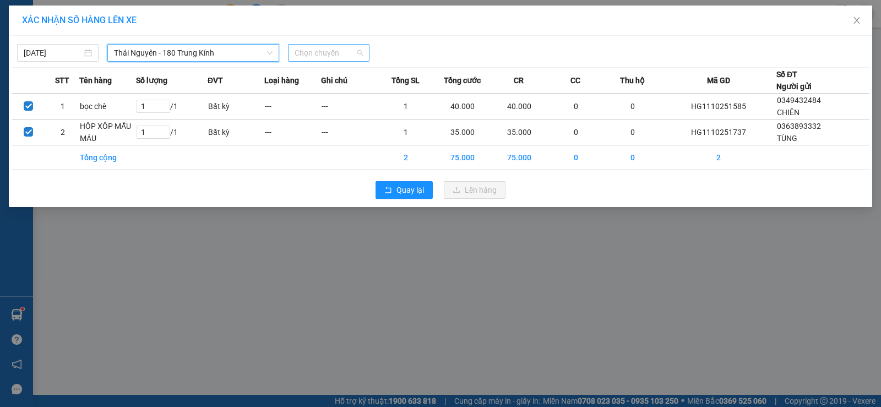
click at [320, 52] on span "Chọn chuyến" at bounding box center [329, 53] width 68 height 17
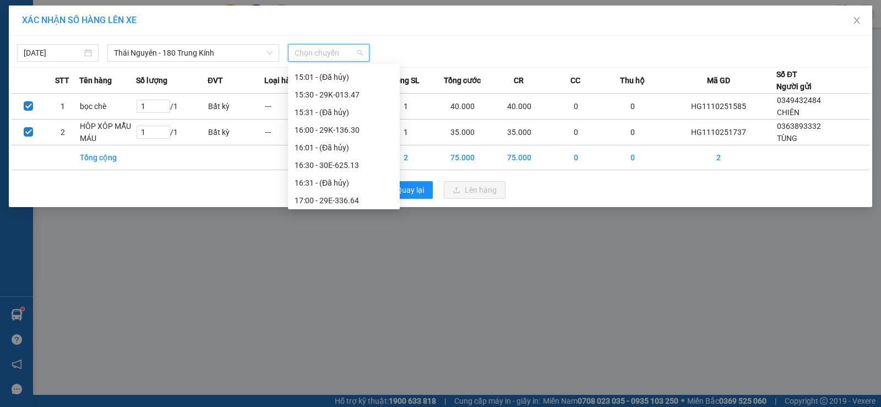
scroll to position [936, 0]
click at [346, 89] on div "17:00 - 29E-336.64" at bounding box center [344, 90] width 99 height 12
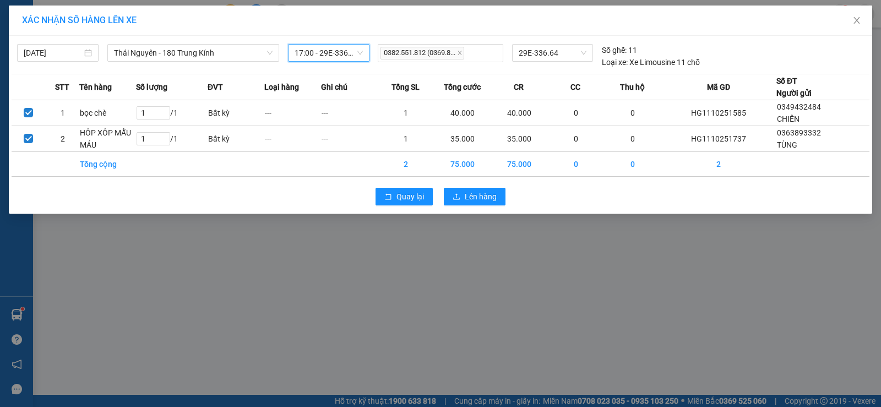
click at [327, 50] on span "17:00 - 29E-336.64" at bounding box center [329, 53] width 68 height 17
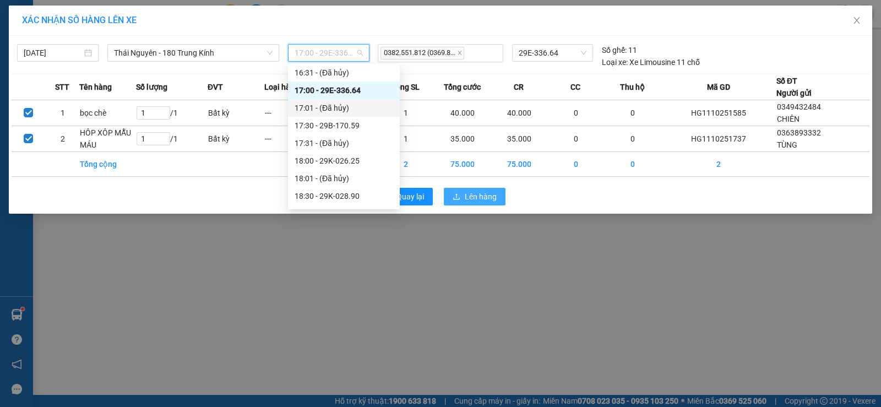
click at [465, 193] on span "Lên hàng" at bounding box center [481, 197] width 32 height 12
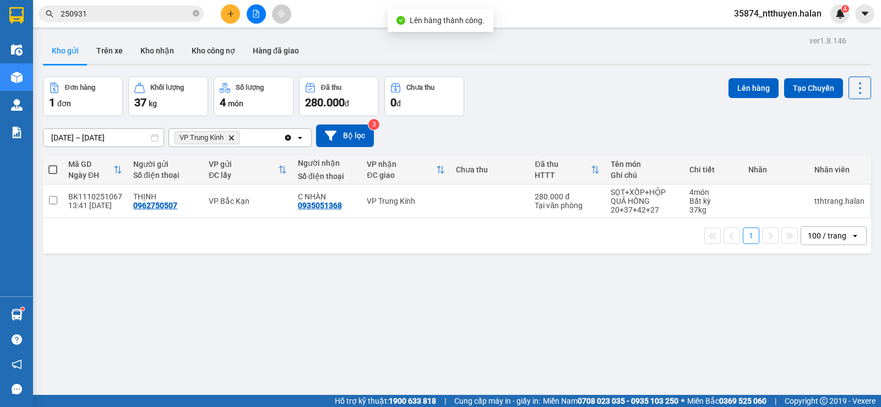
click at [289, 137] on icon "Clear all" at bounding box center [288, 137] width 9 height 9
